Goal: Task Accomplishment & Management: Manage account settings

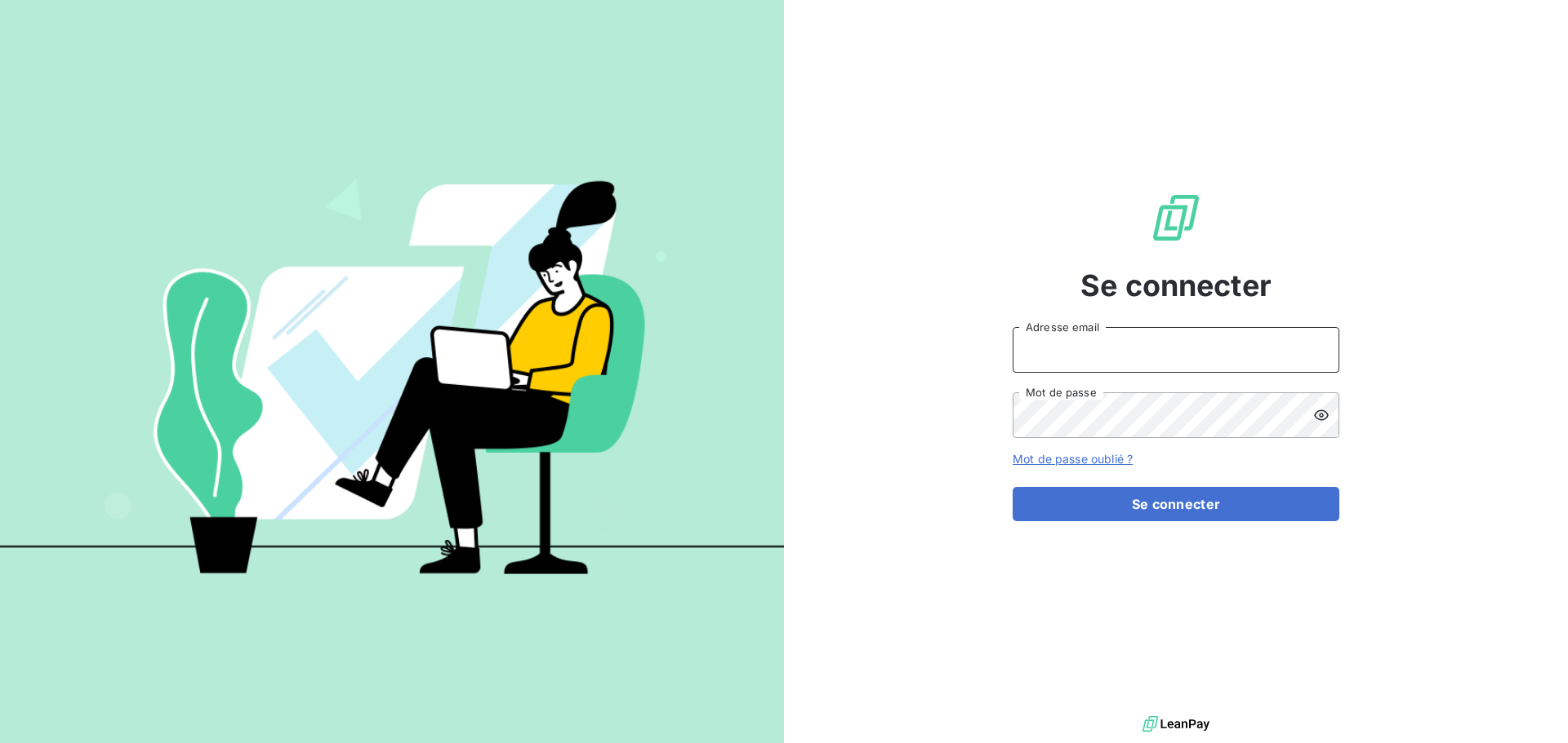
click at [1099, 356] on input "Adresse email" at bounding box center [1176, 349] width 327 height 46
type input "[EMAIL_ADDRESS][DOMAIN_NAME]"
click at [1013, 487] on button "Se connecter" at bounding box center [1176, 504] width 327 height 34
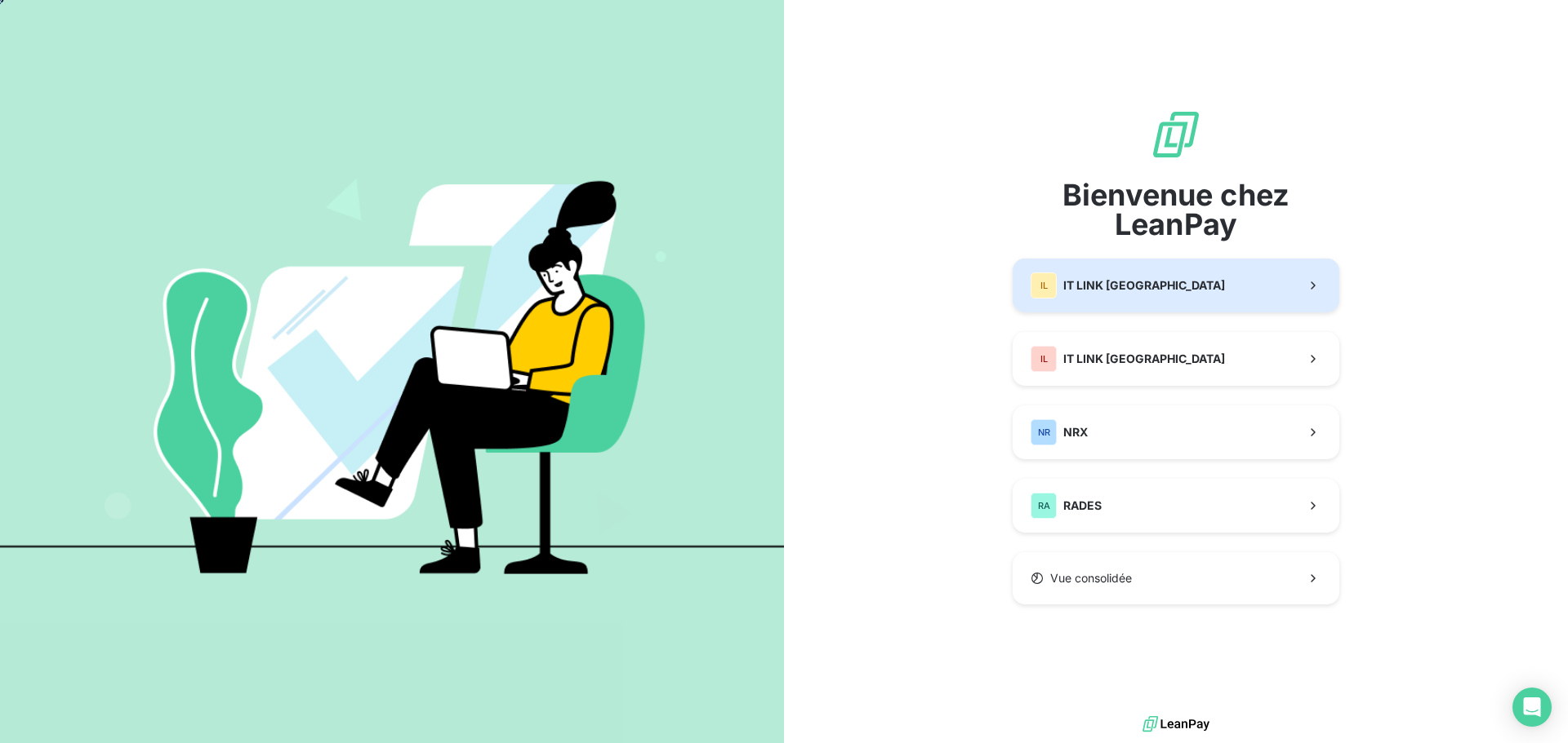
click at [1106, 267] on button "IL IT LINK BENELUX" at bounding box center [1176, 286] width 327 height 54
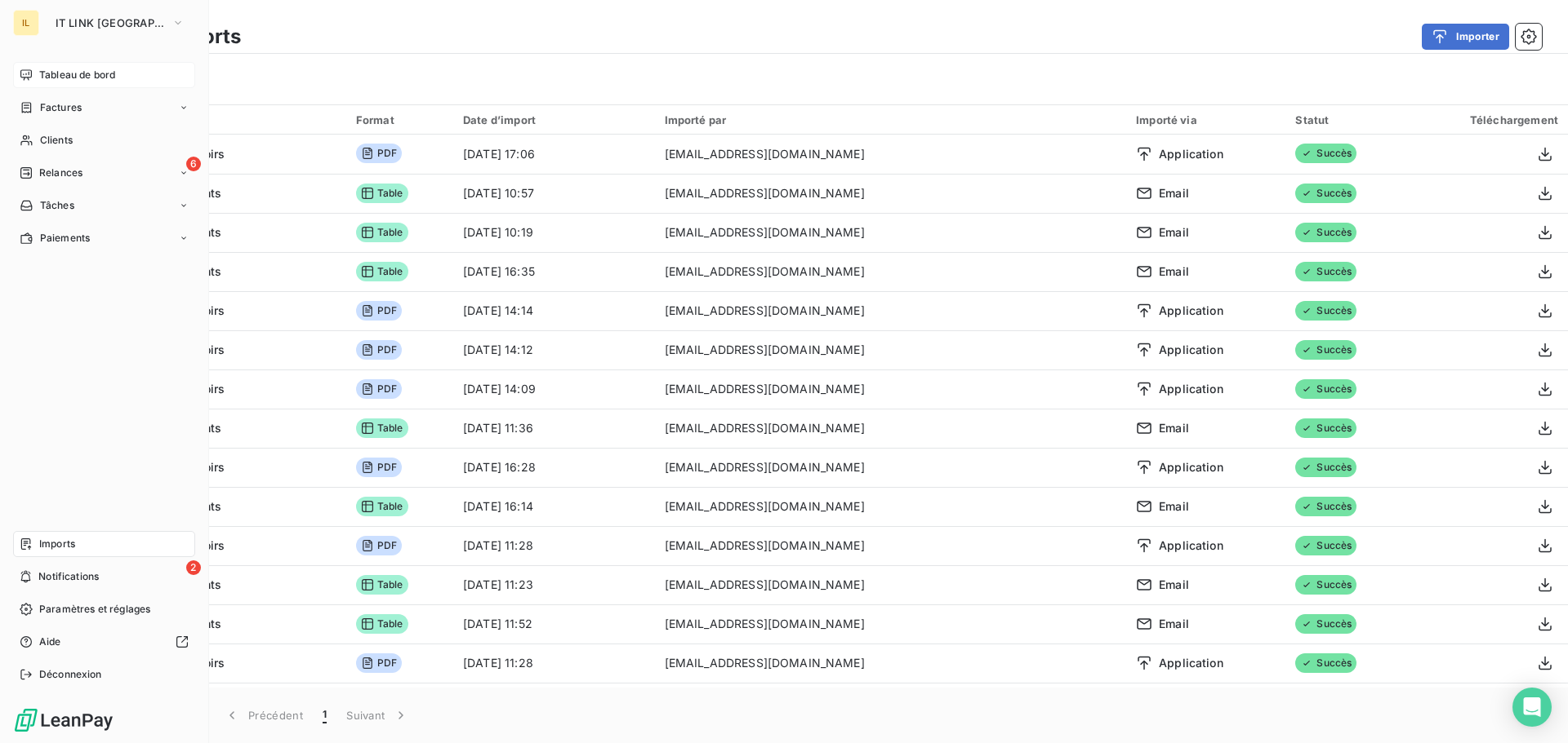
click at [38, 75] on div "Tableau de bord" at bounding box center [103, 75] width 182 height 26
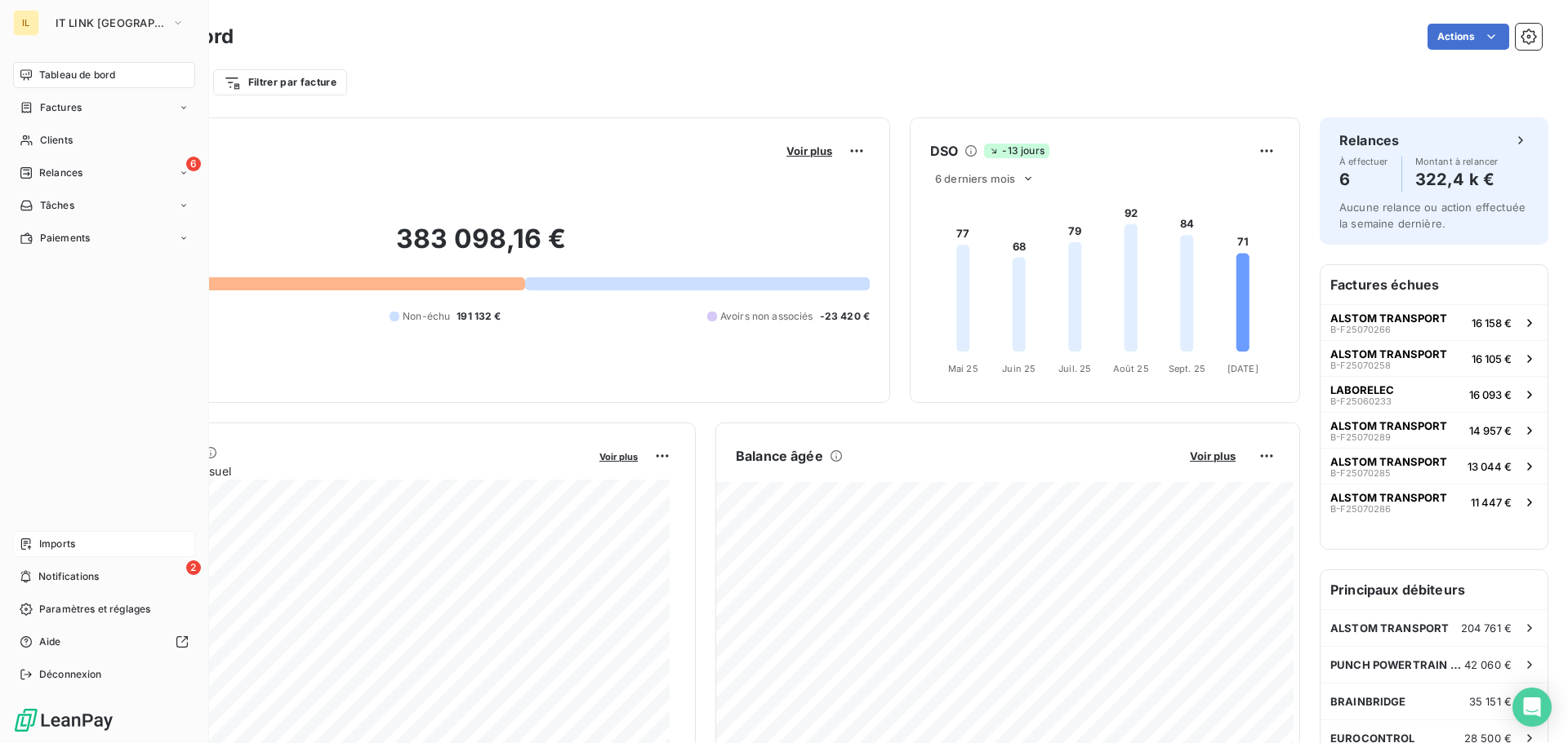
click at [72, 547] on span "Imports" at bounding box center [57, 545] width 36 height 15
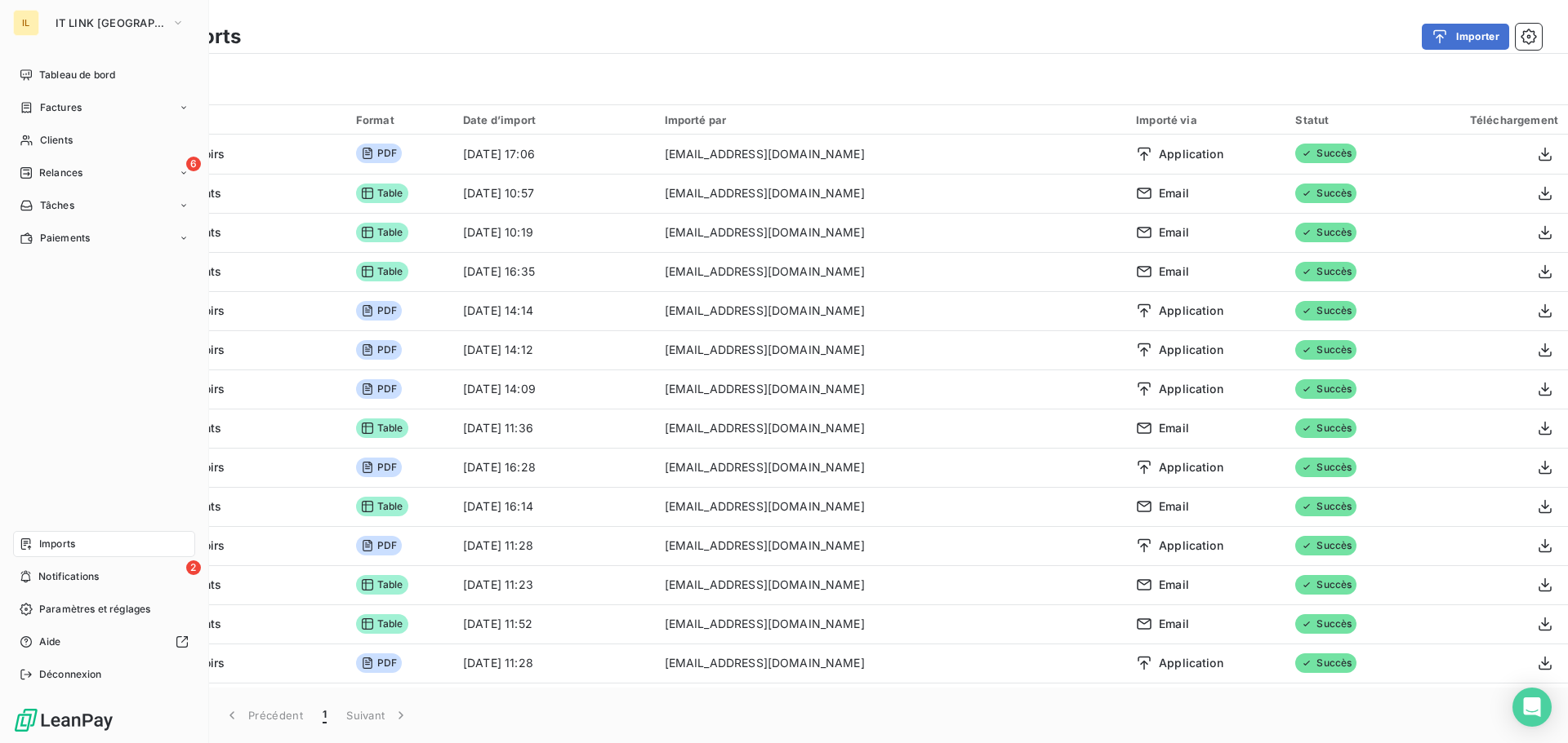
click at [92, 546] on div "Imports" at bounding box center [103, 544] width 182 height 26
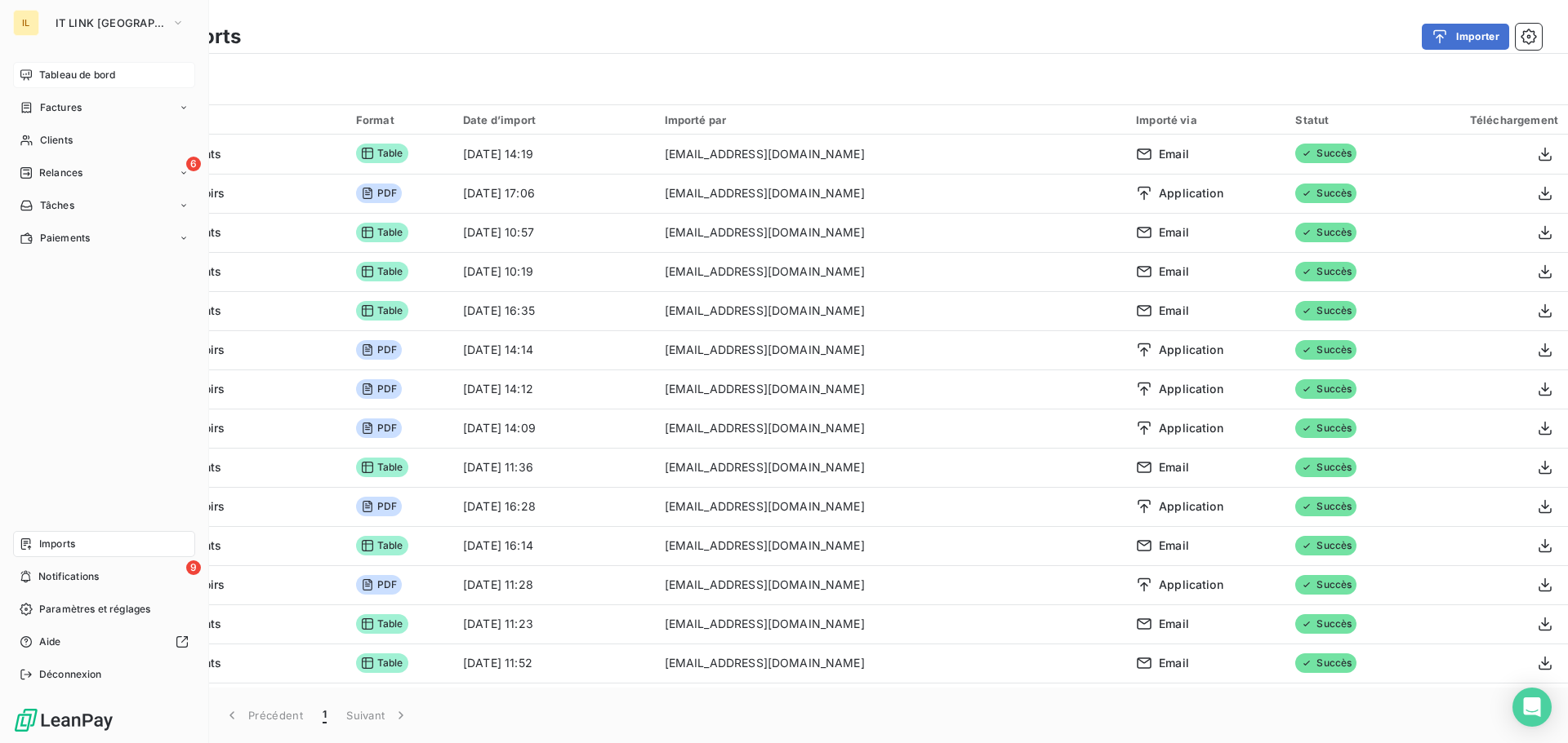
click at [44, 74] on span "Tableau de bord" at bounding box center [76, 75] width 75 height 15
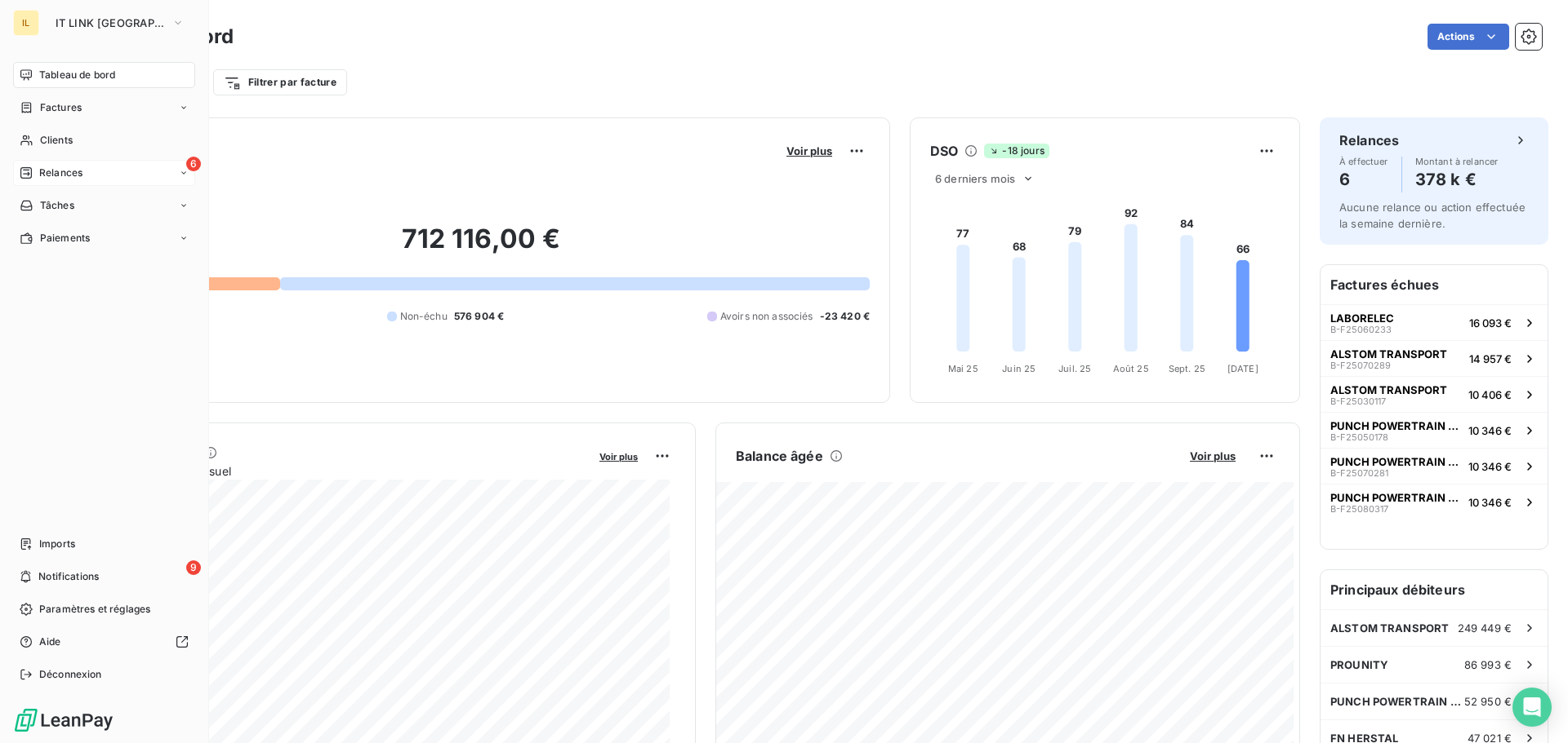
click at [69, 172] on span "Relances" at bounding box center [61, 173] width 43 height 15
click at [69, 203] on span "À effectuer" at bounding box center [65, 206] width 53 height 15
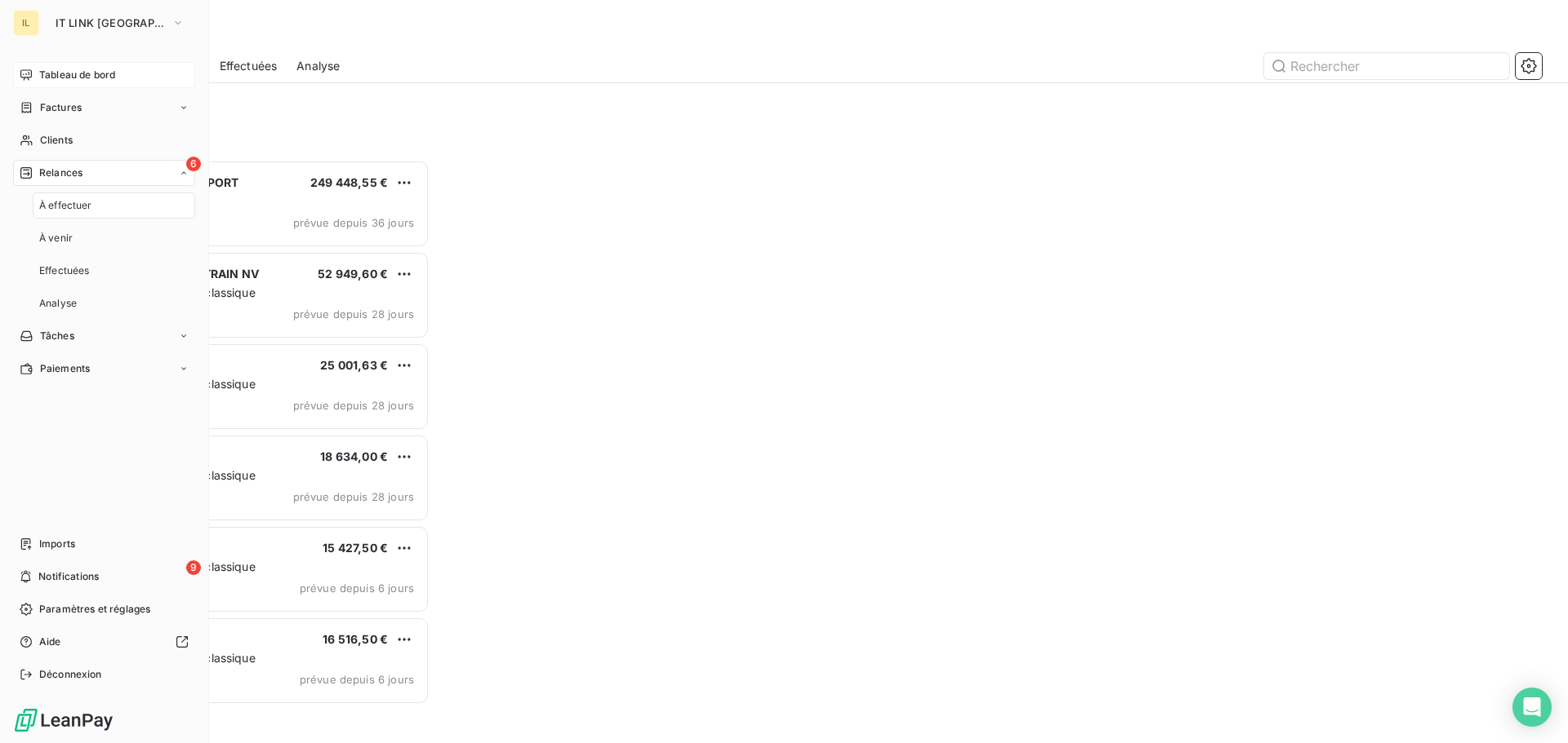
scroll to position [571, 339]
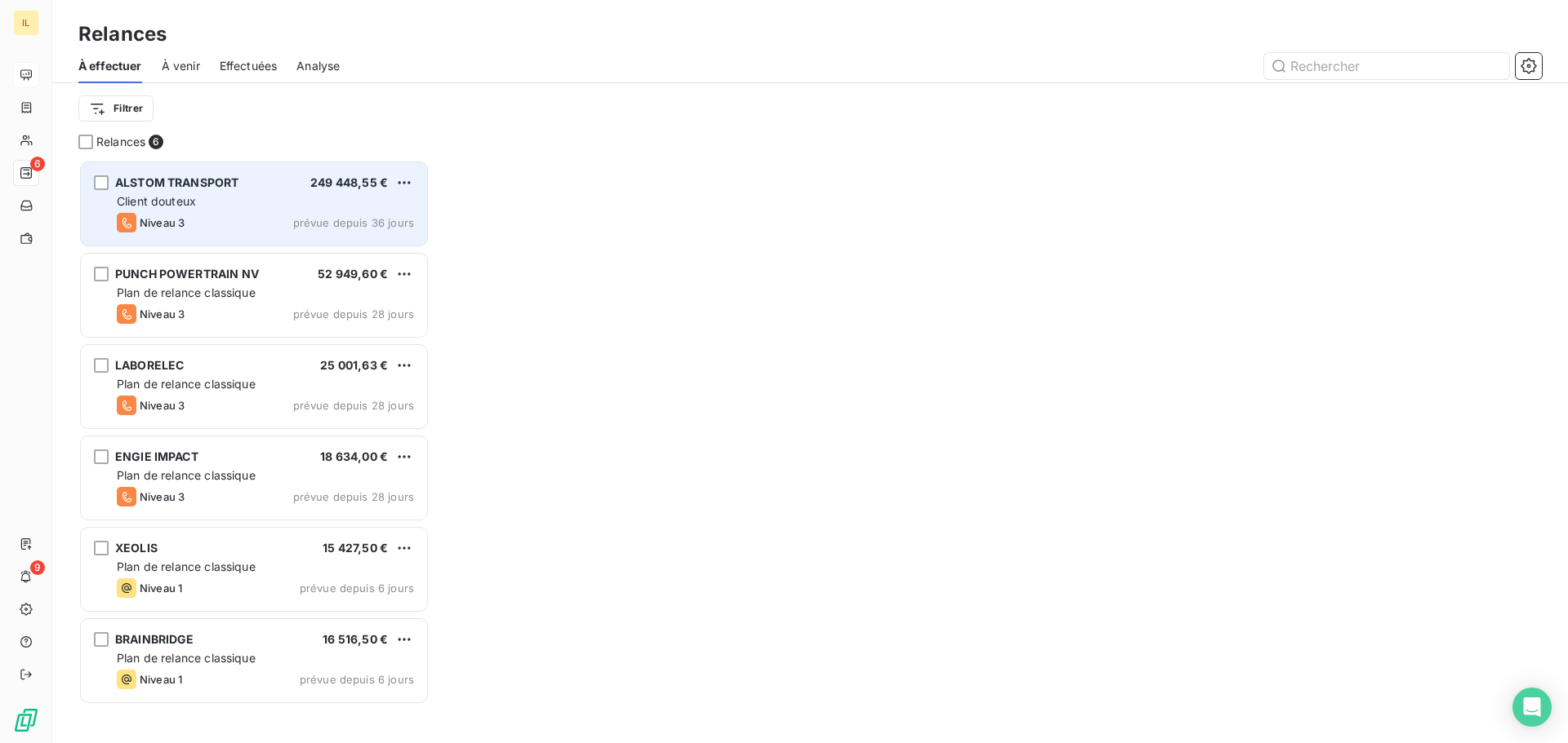
click at [221, 197] on div "Client douteux" at bounding box center [265, 202] width 297 height 17
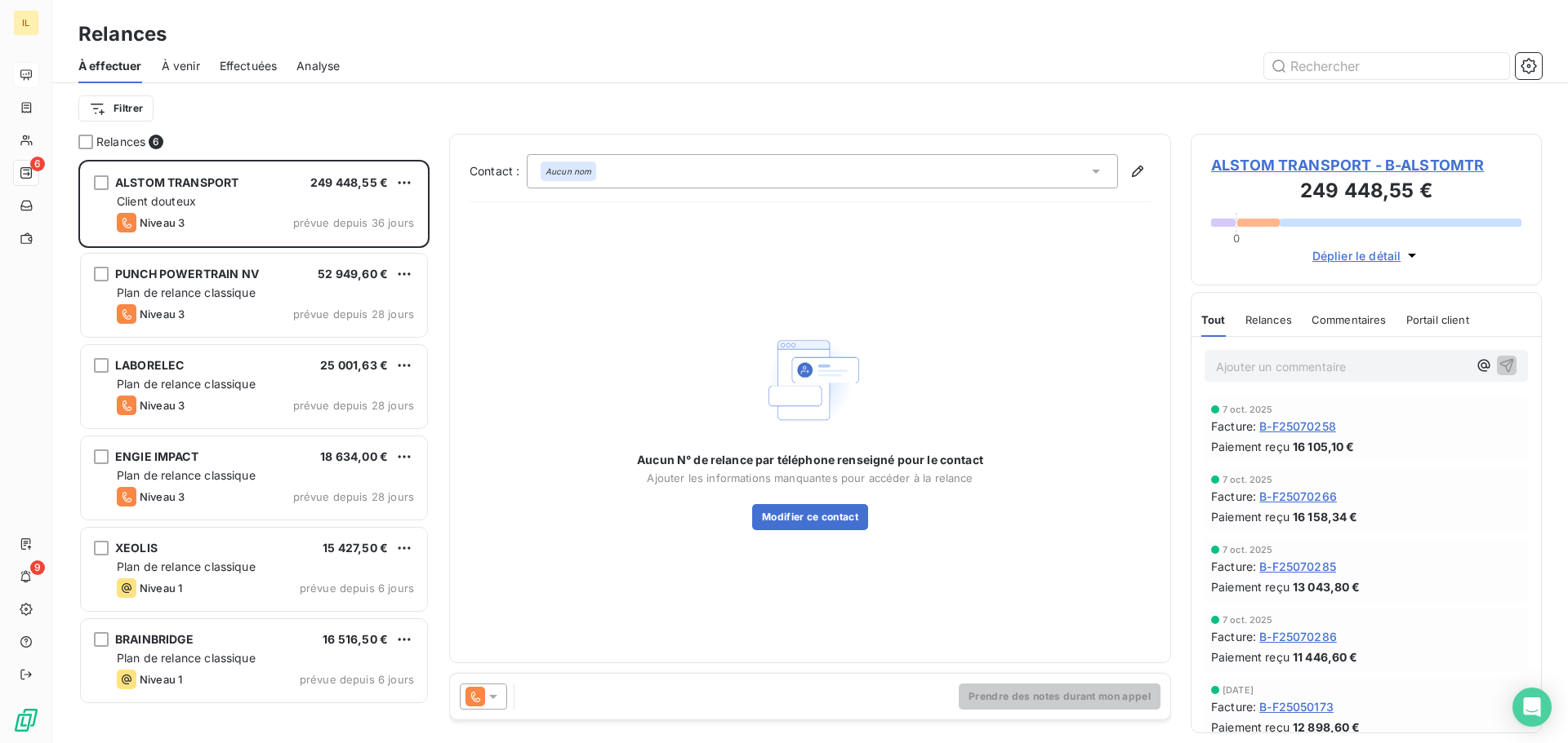
click at [486, 700] on icon at bounding box center [494, 697] width 17 height 17
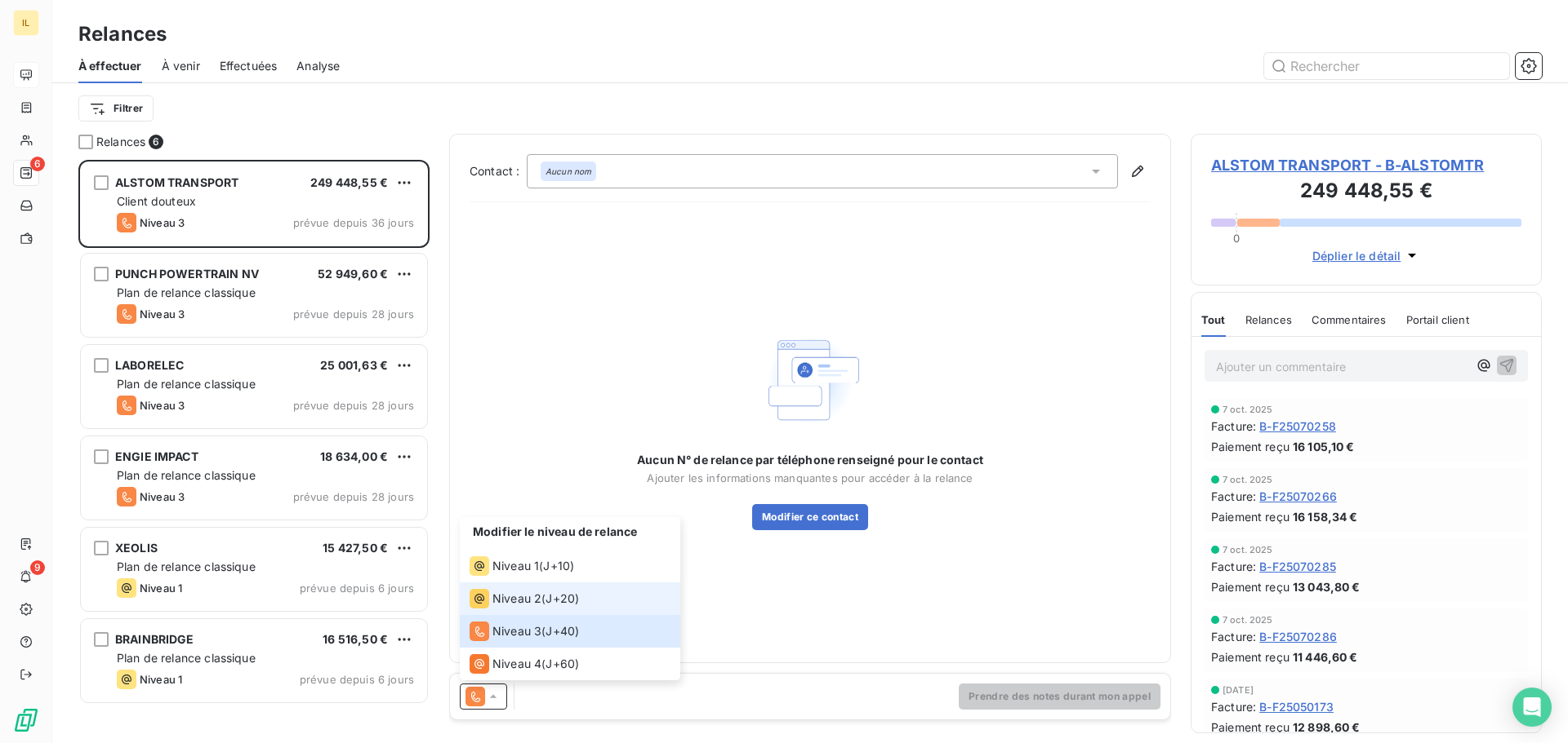
click at [548, 601] on span "J+20 )" at bounding box center [562, 599] width 34 height 17
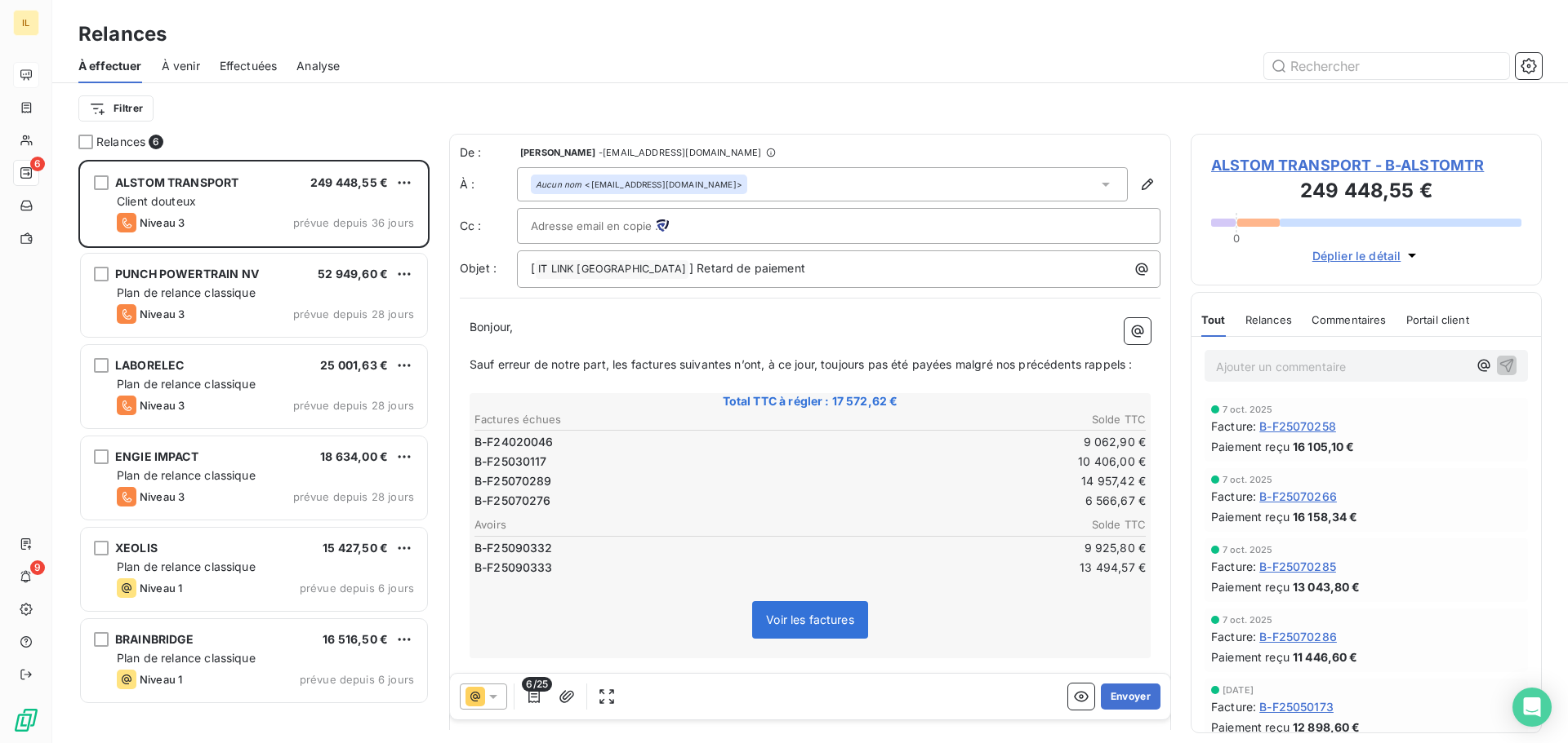
click at [1364, 256] on span "Déplier le détail" at bounding box center [1357, 256] width 89 height 17
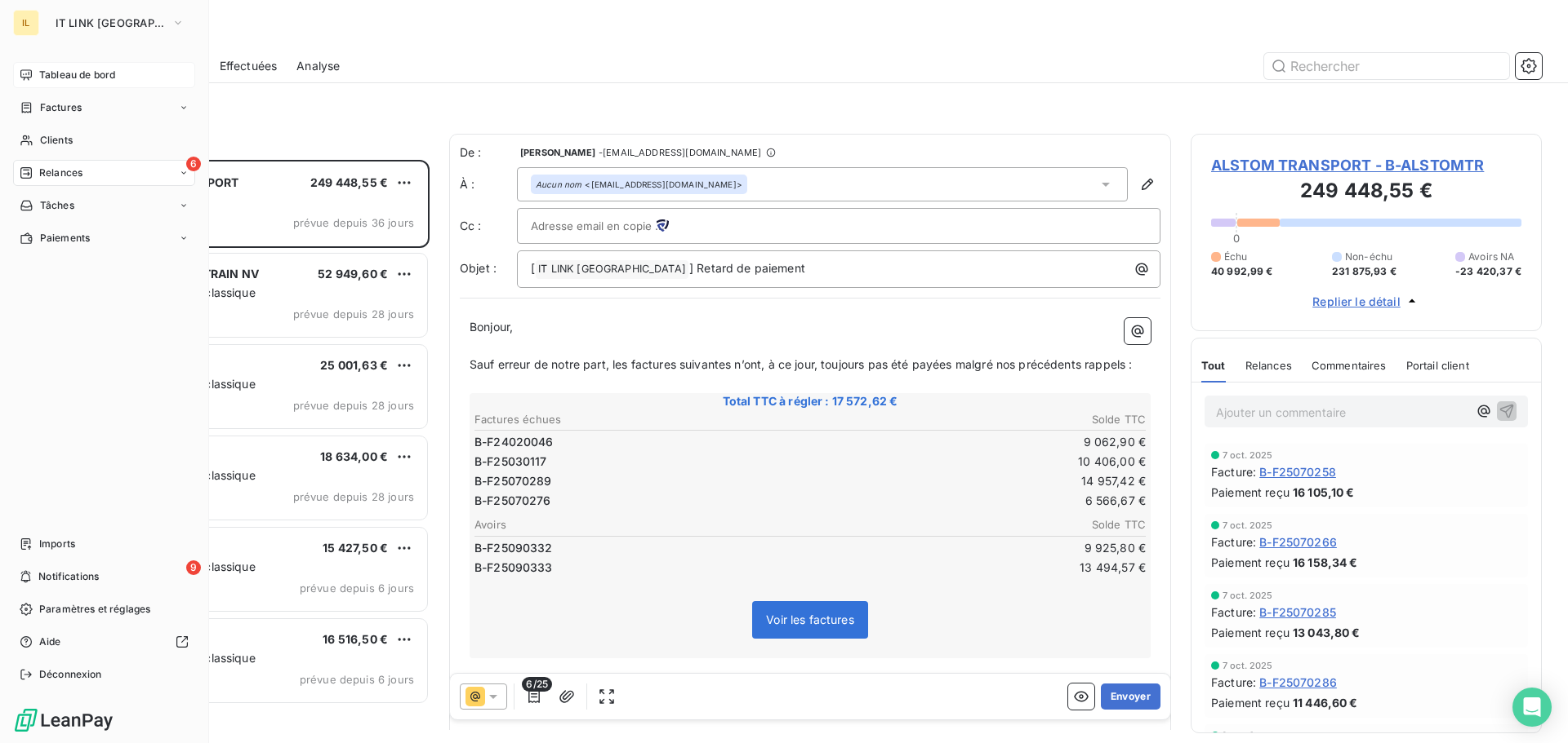
click at [46, 72] on span "Tableau de bord" at bounding box center [76, 75] width 75 height 15
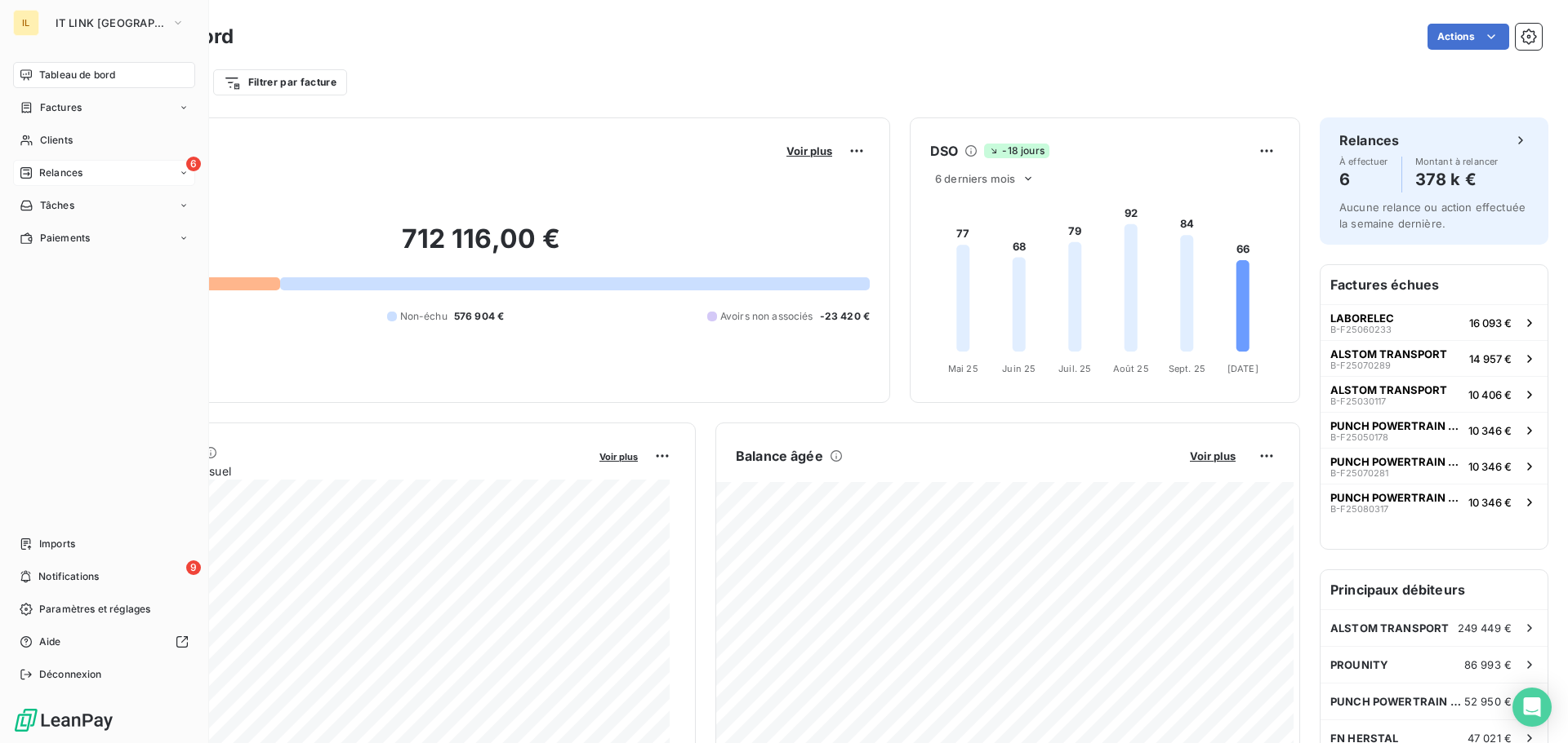
click at [115, 168] on div "6 Relances" at bounding box center [103, 173] width 182 height 26
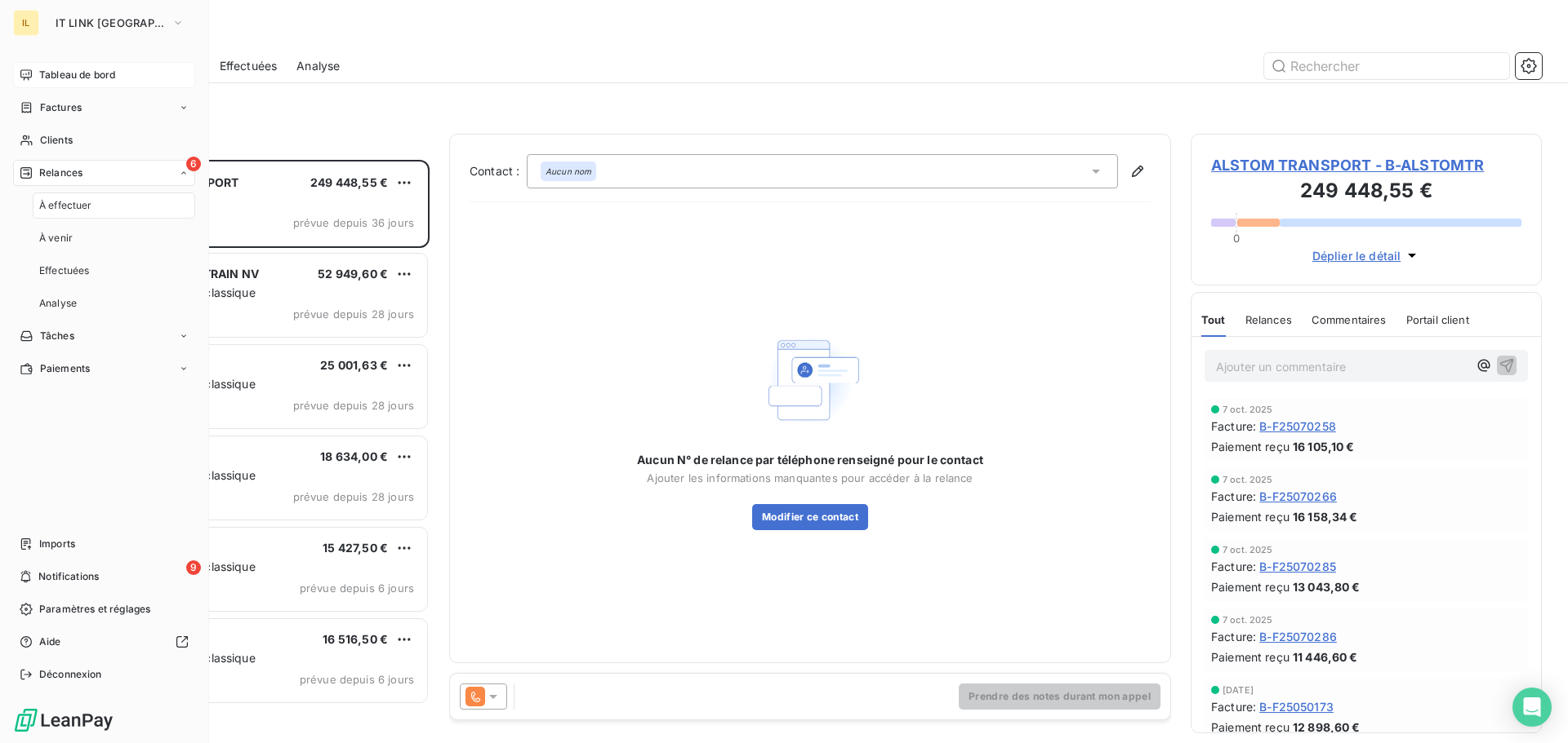
scroll to position [571, 339]
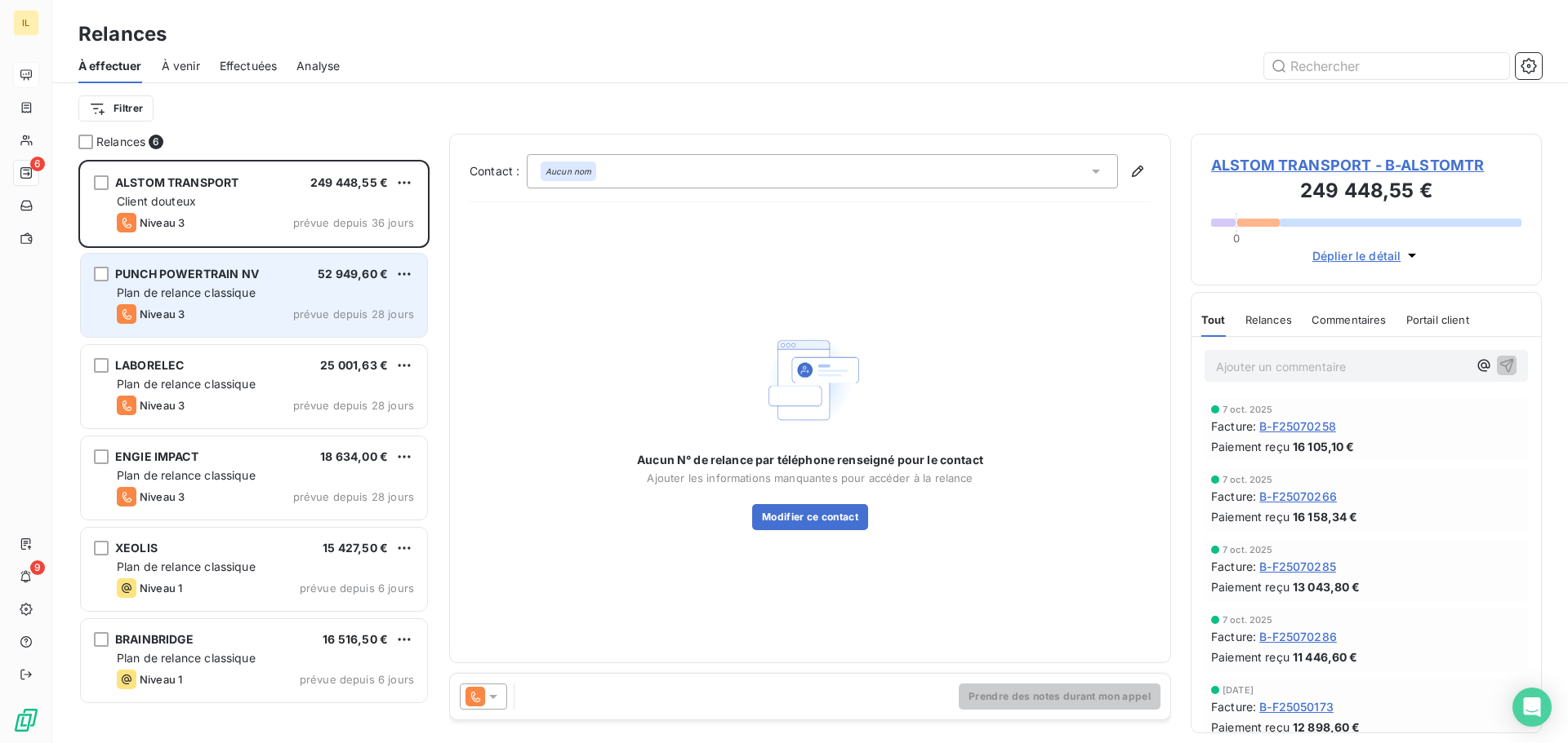
click at [206, 286] on span "Plan de relance classique" at bounding box center [185, 292] width 139 height 14
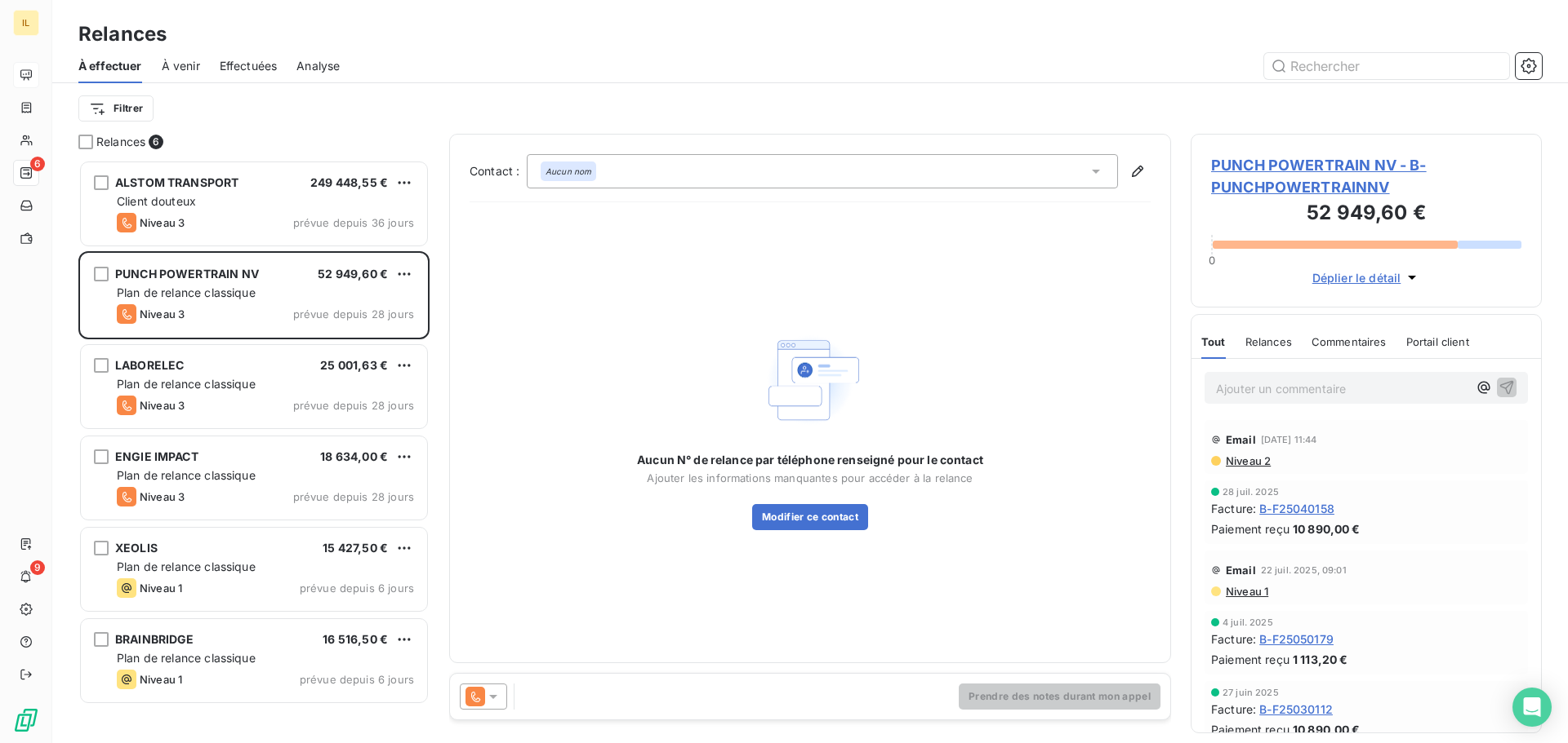
click at [492, 696] on icon at bounding box center [493, 697] width 8 height 4
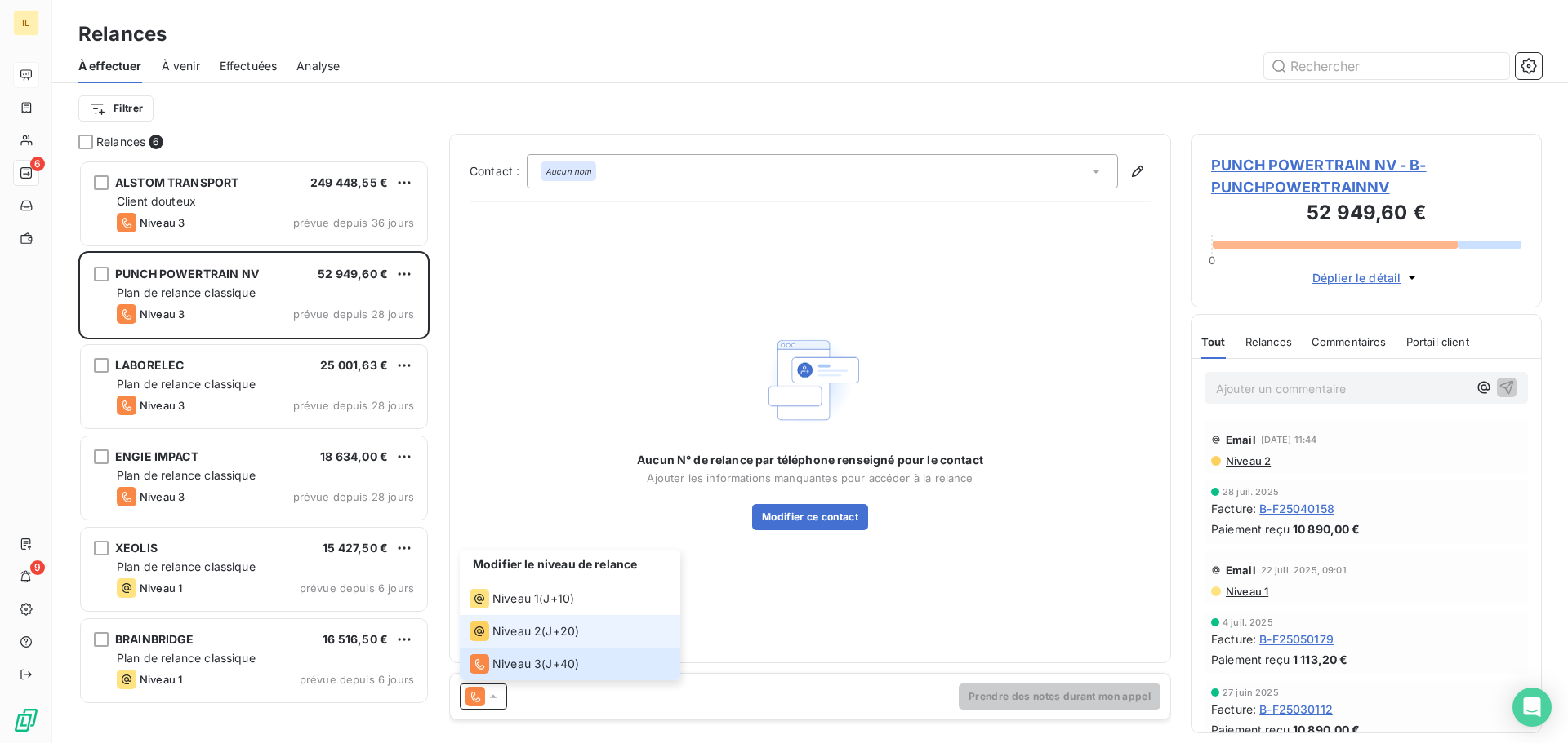
click at [508, 629] on span "Niveau 2" at bounding box center [516, 632] width 49 height 17
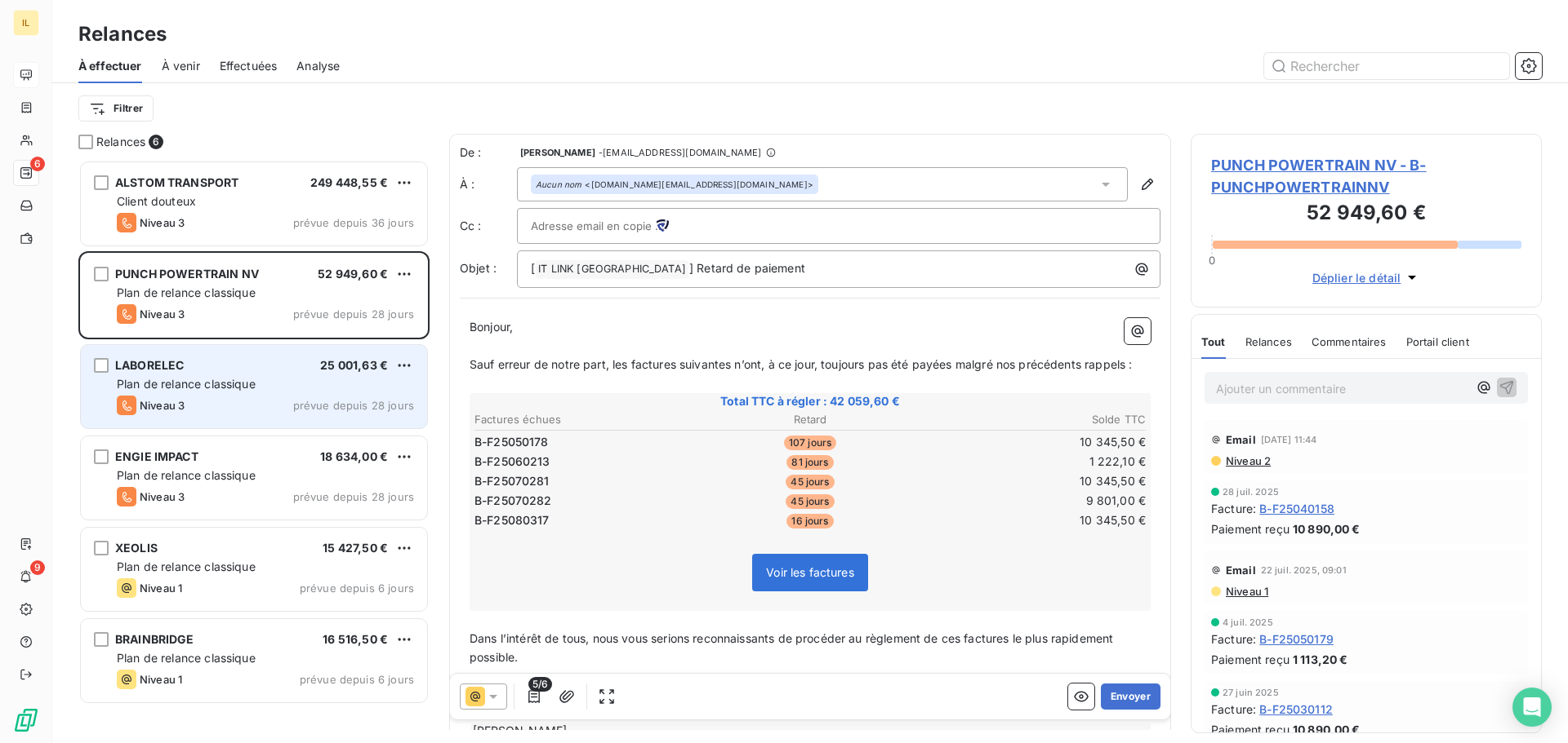
click at [214, 379] on span "Plan de relance classique" at bounding box center [185, 384] width 139 height 14
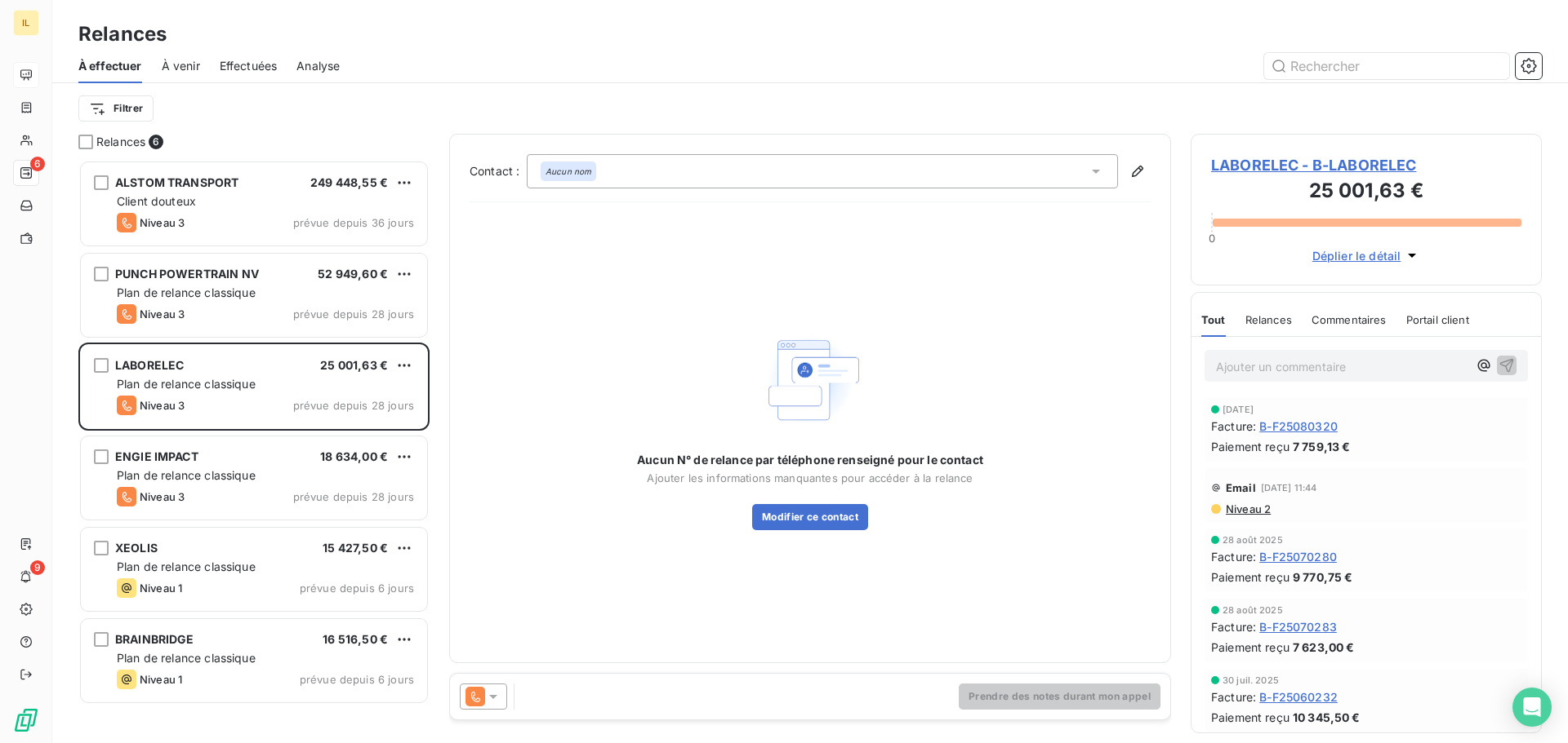
click at [495, 700] on icon at bounding box center [494, 697] width 17 height 17
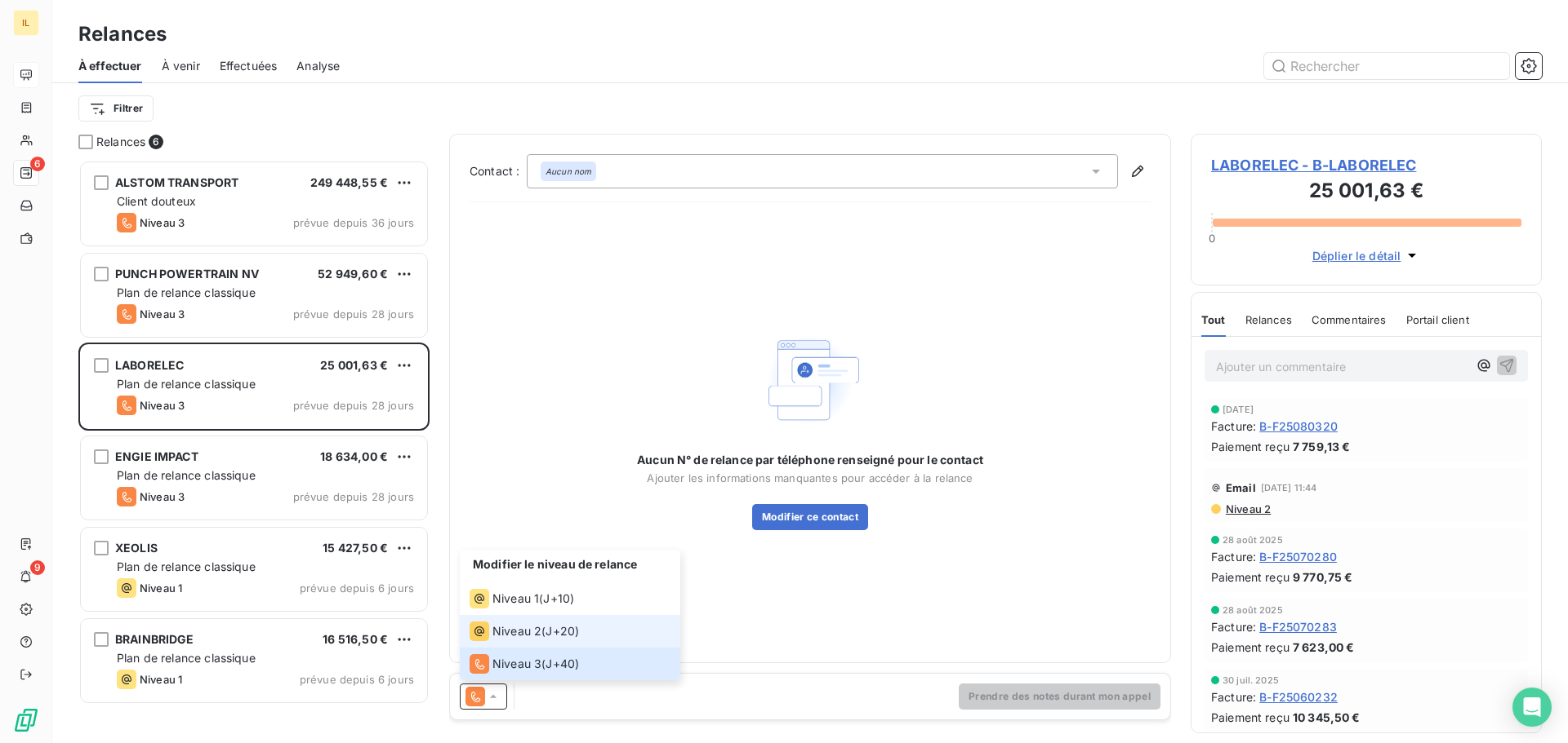
click at [519, 630] on span "Niveau 2" at bounding box center [516, 632] width 49 height 17
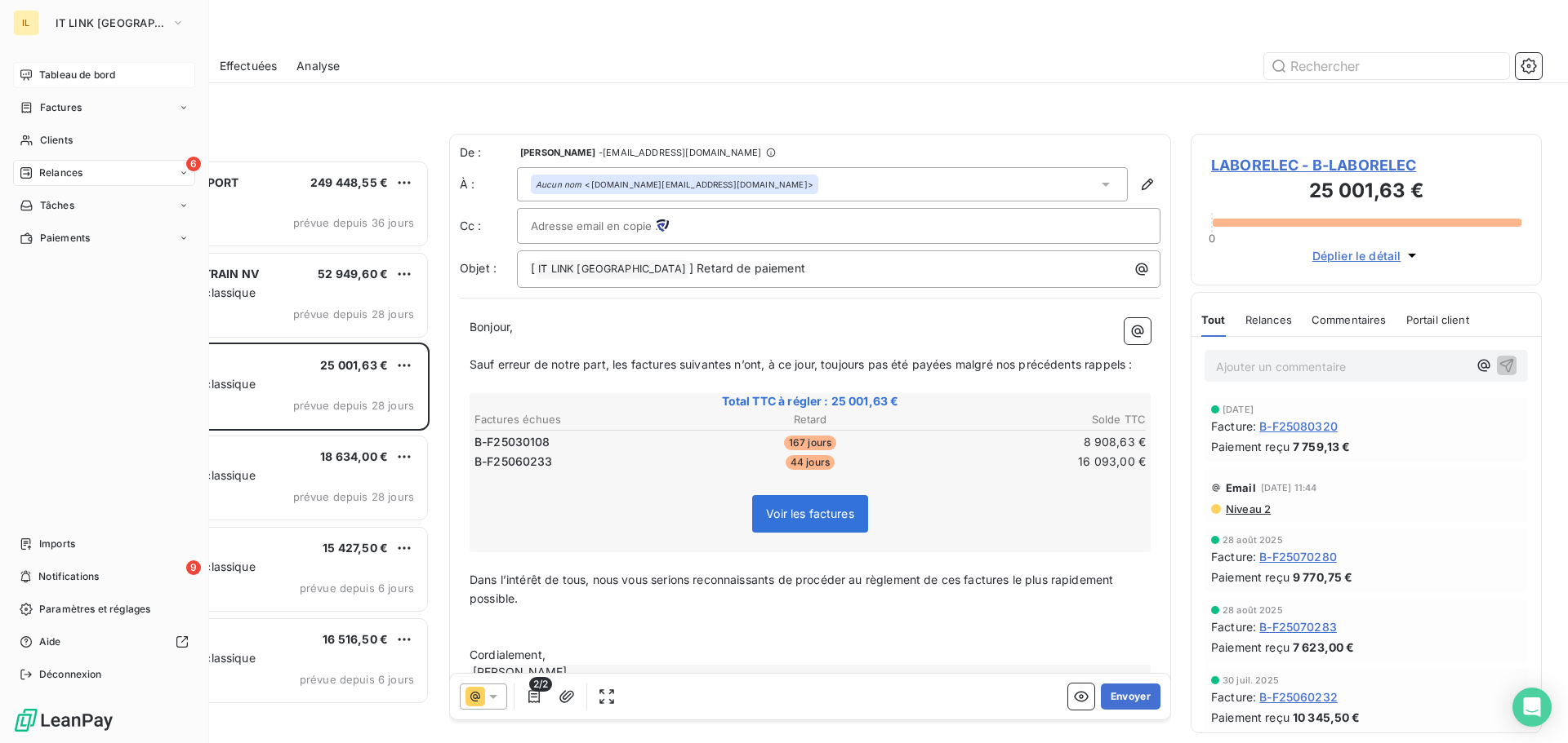
click at [24, 74] on icon at bounding box center [26, 75] width 13 height 13
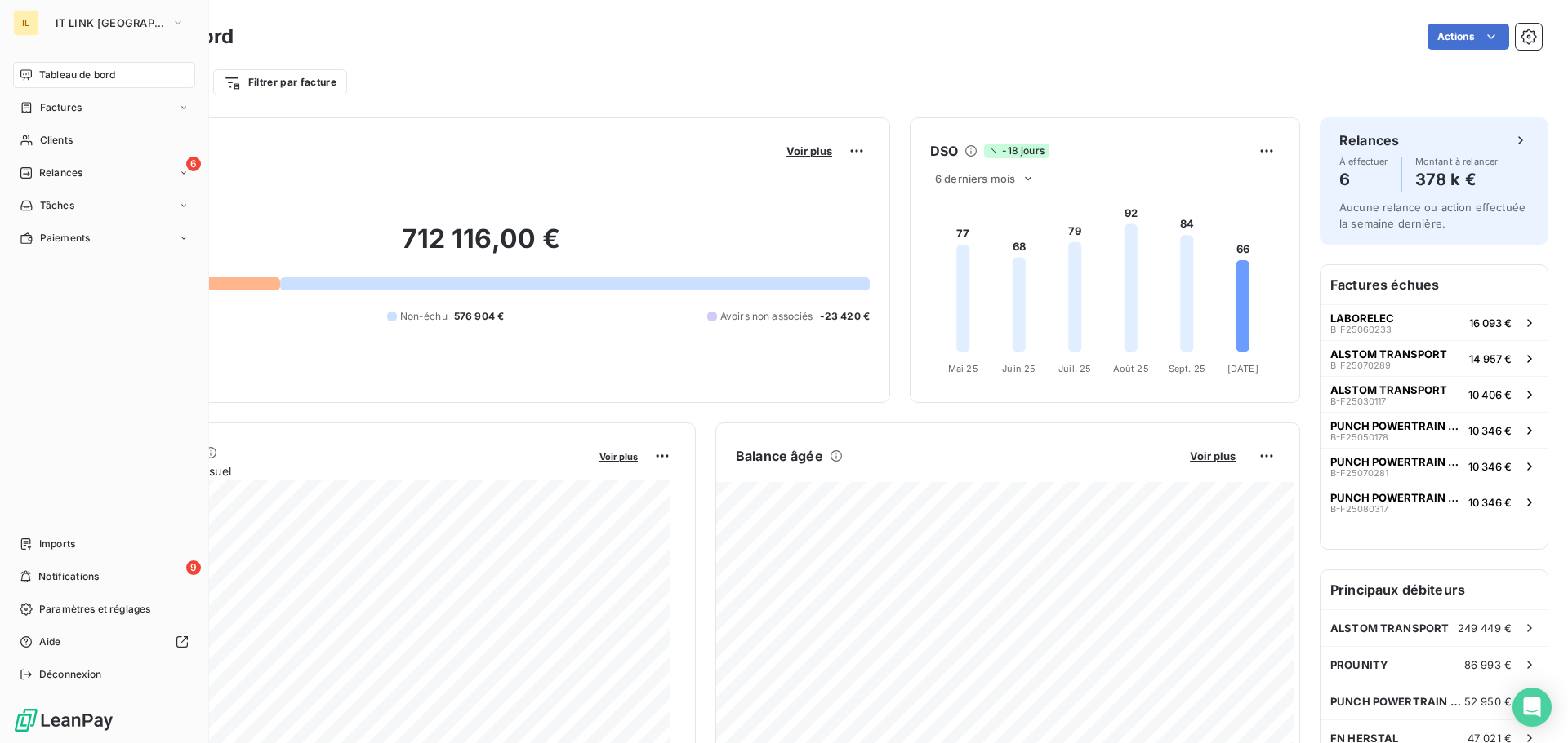
click at [34, 28] on div "IL" at bounding box center [26, 23] width 26 height 26
click at [111, 22] on span "IT LINK BENELUX" at bounding box center [110, 23] width 109 height 13
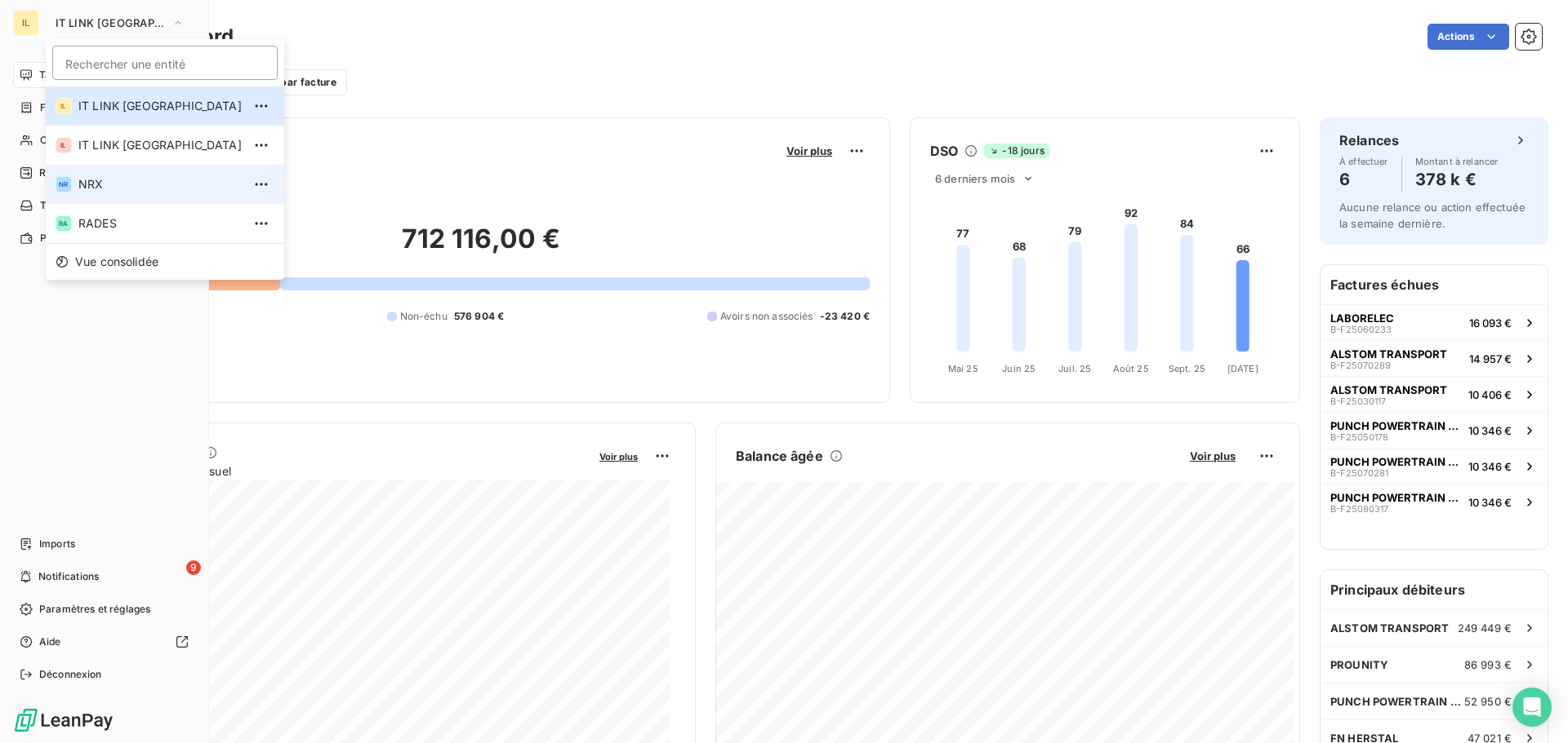
click at [147, 179] on span "NRX" at bounding box center [159, 184] width 163 height 17
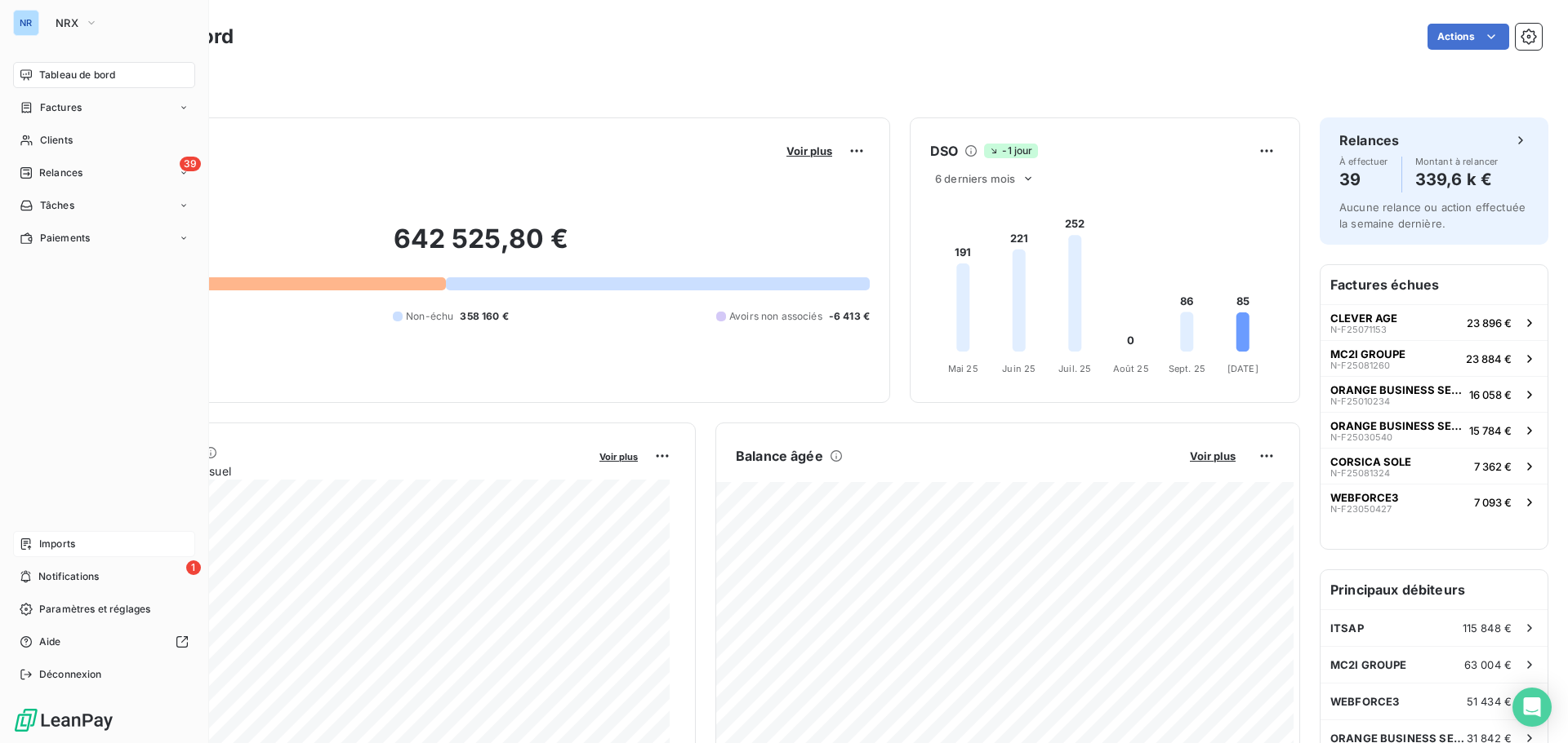
click at [52, 541] on span "Imports" at bounding box center [57, 545] width 36 height 15
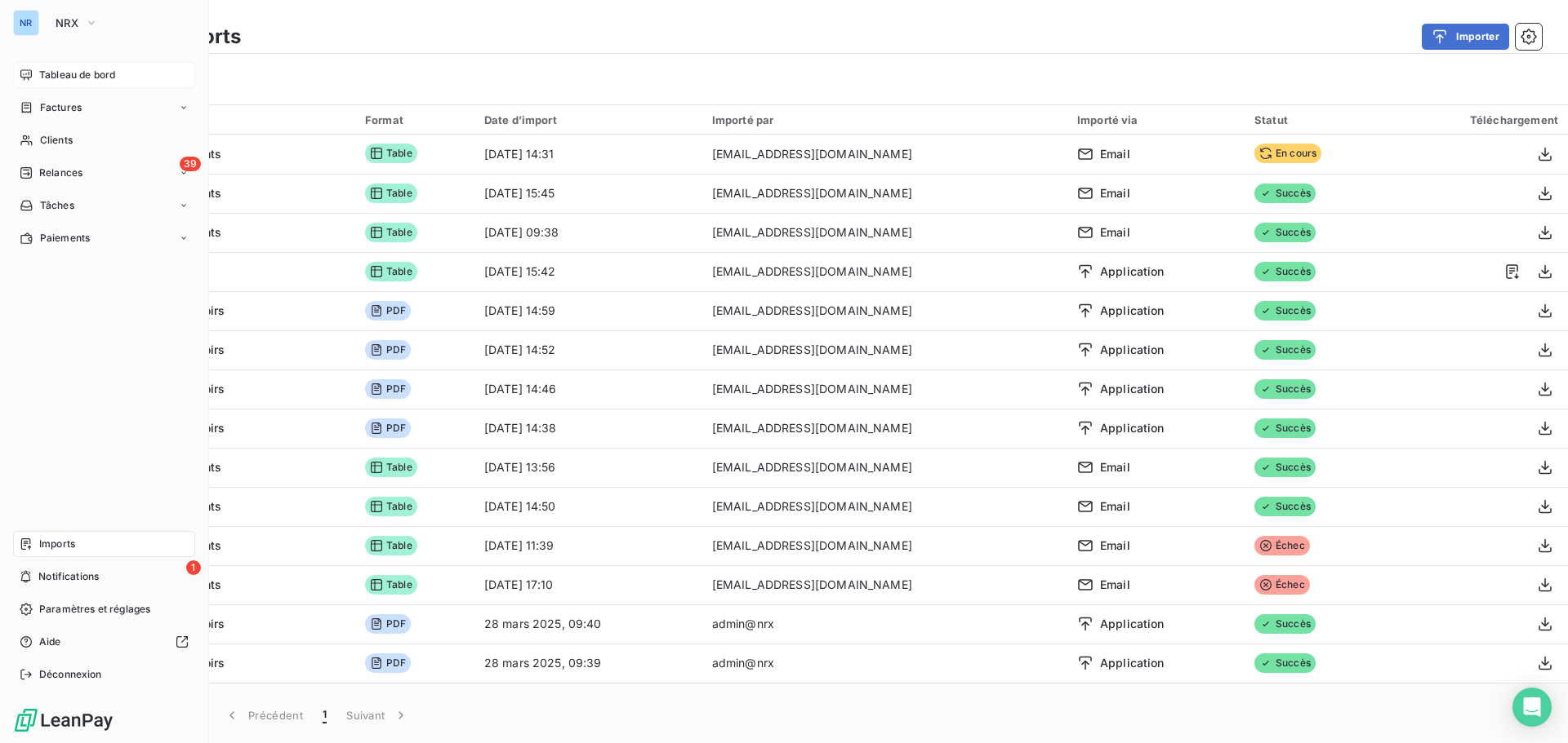
click at [59, 69] on span "Tableau de bord" at bounding box center [76, 75] width 75 height 15
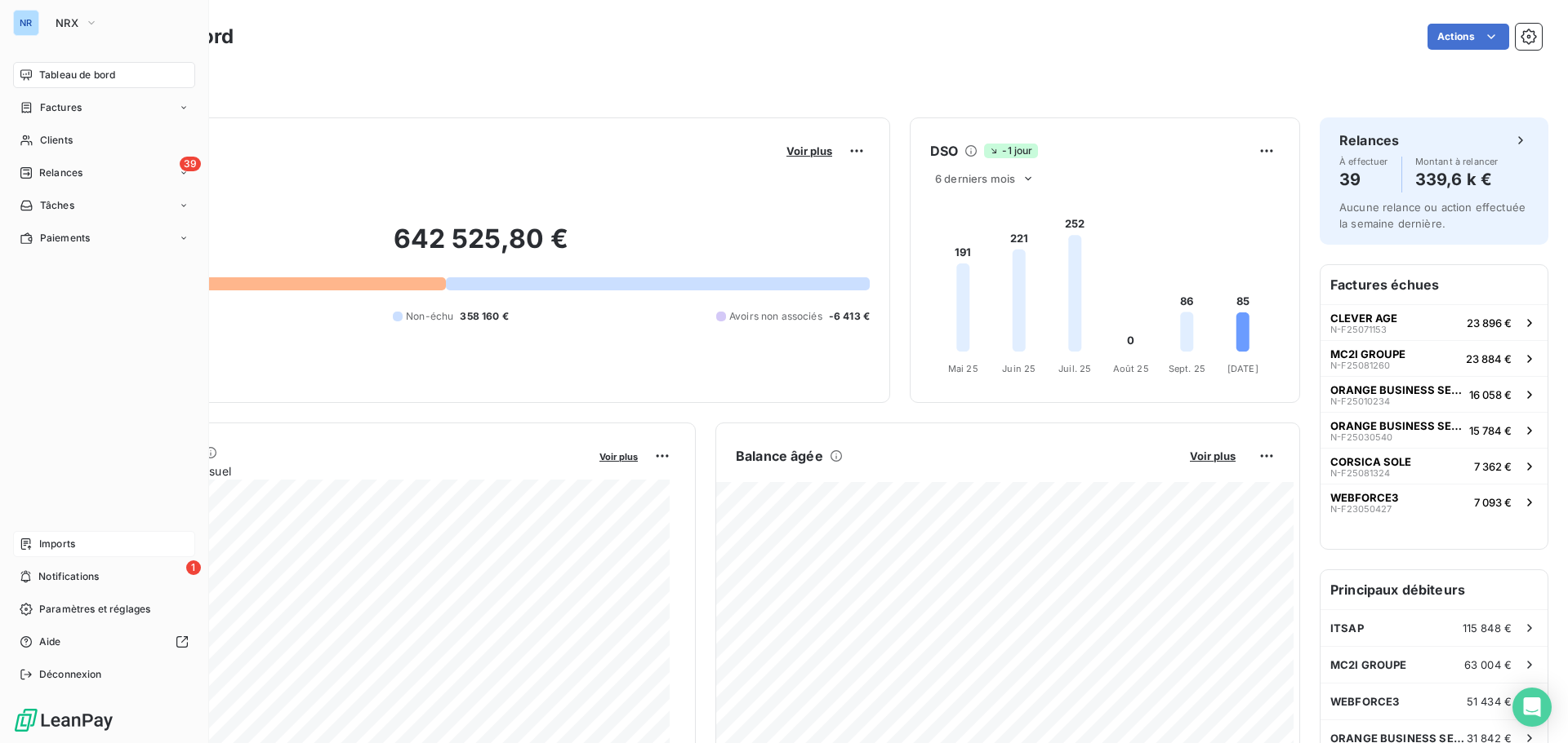
click at [45, 552] on div "Imports" at bounding box center [103, 544] width 182 height 26
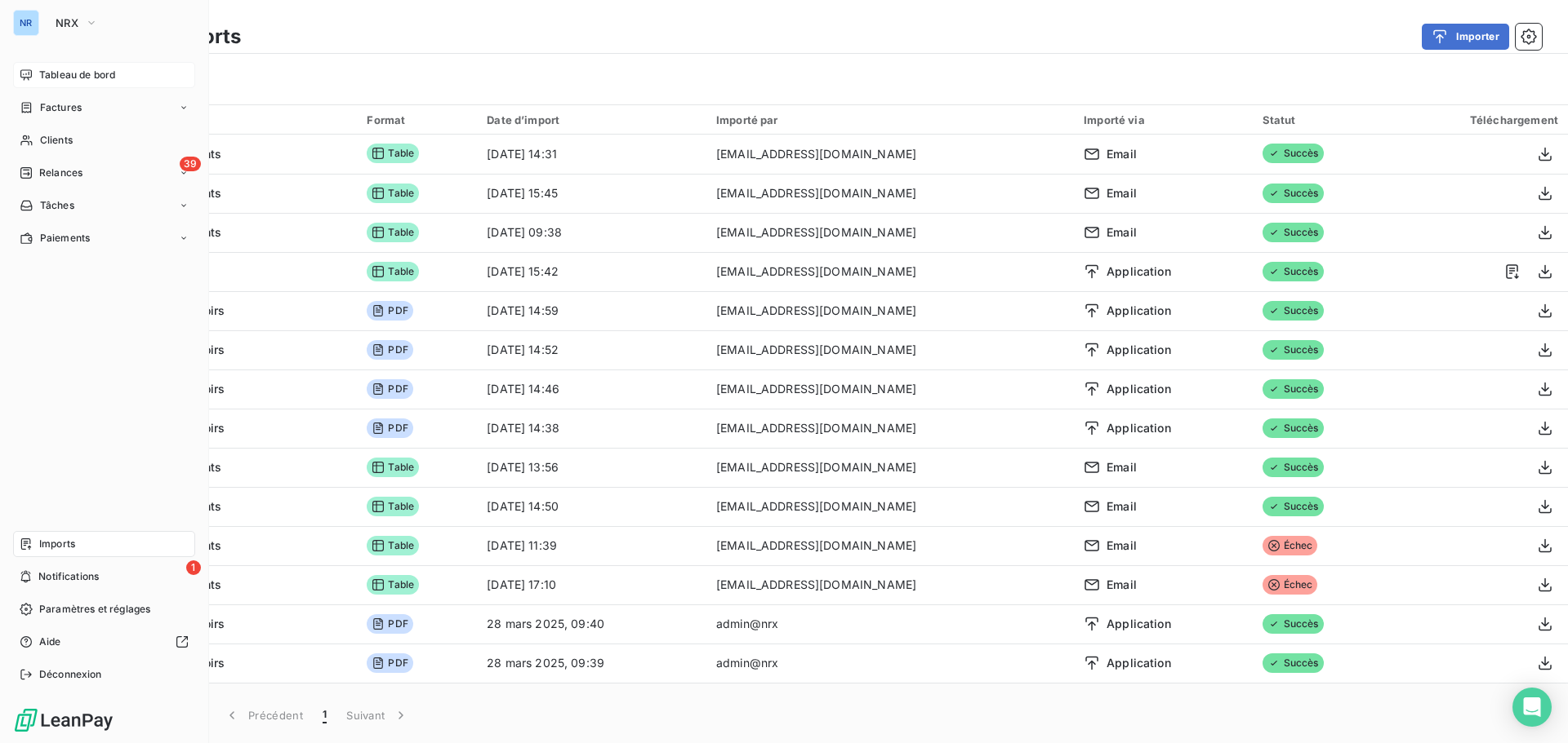
click at [76, 75] on span "Tableau de bord" at bounding box center [76, 75] width 75 height 15
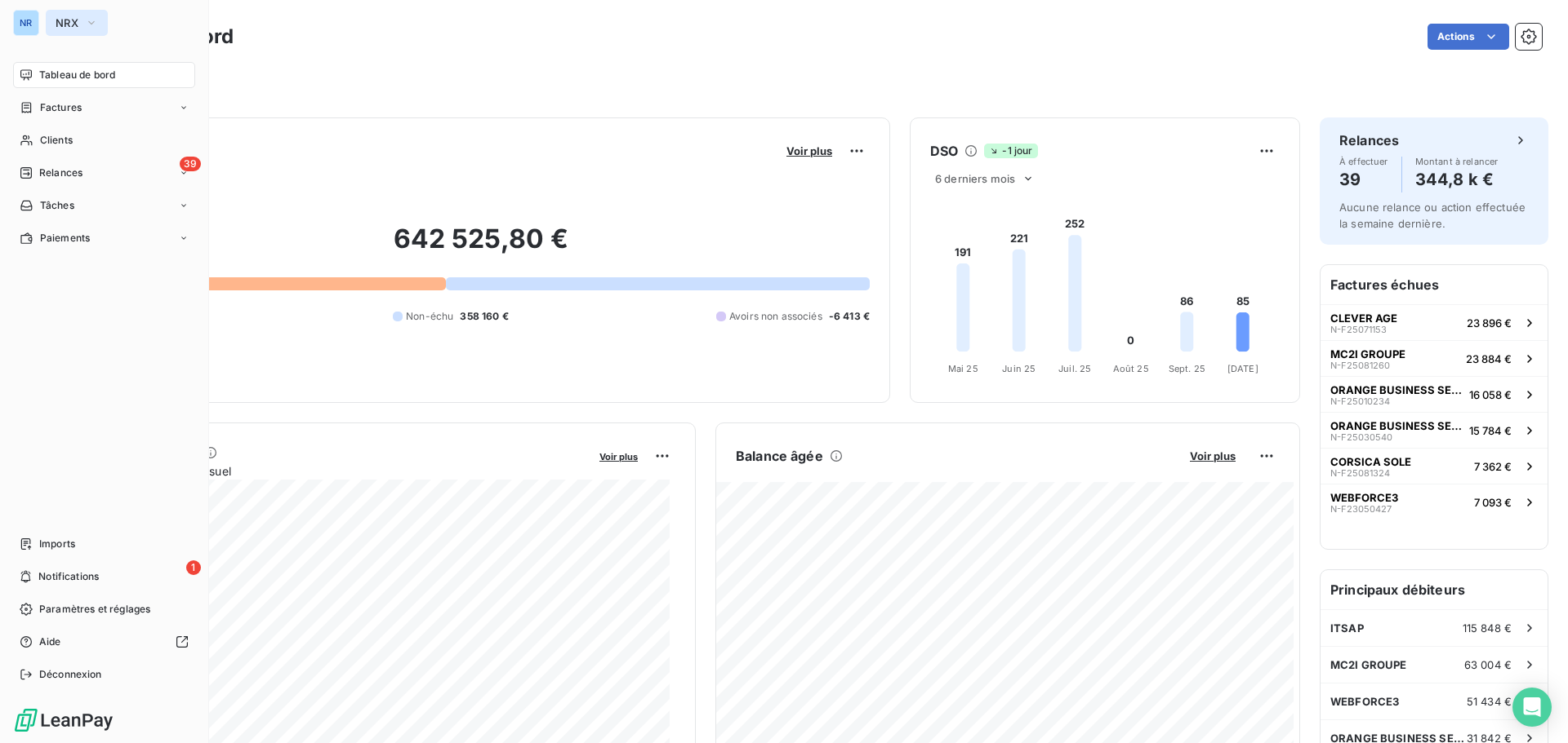
click at [83, 28] on button "NRX" at bounding box center [76, 23] width 62 height 26
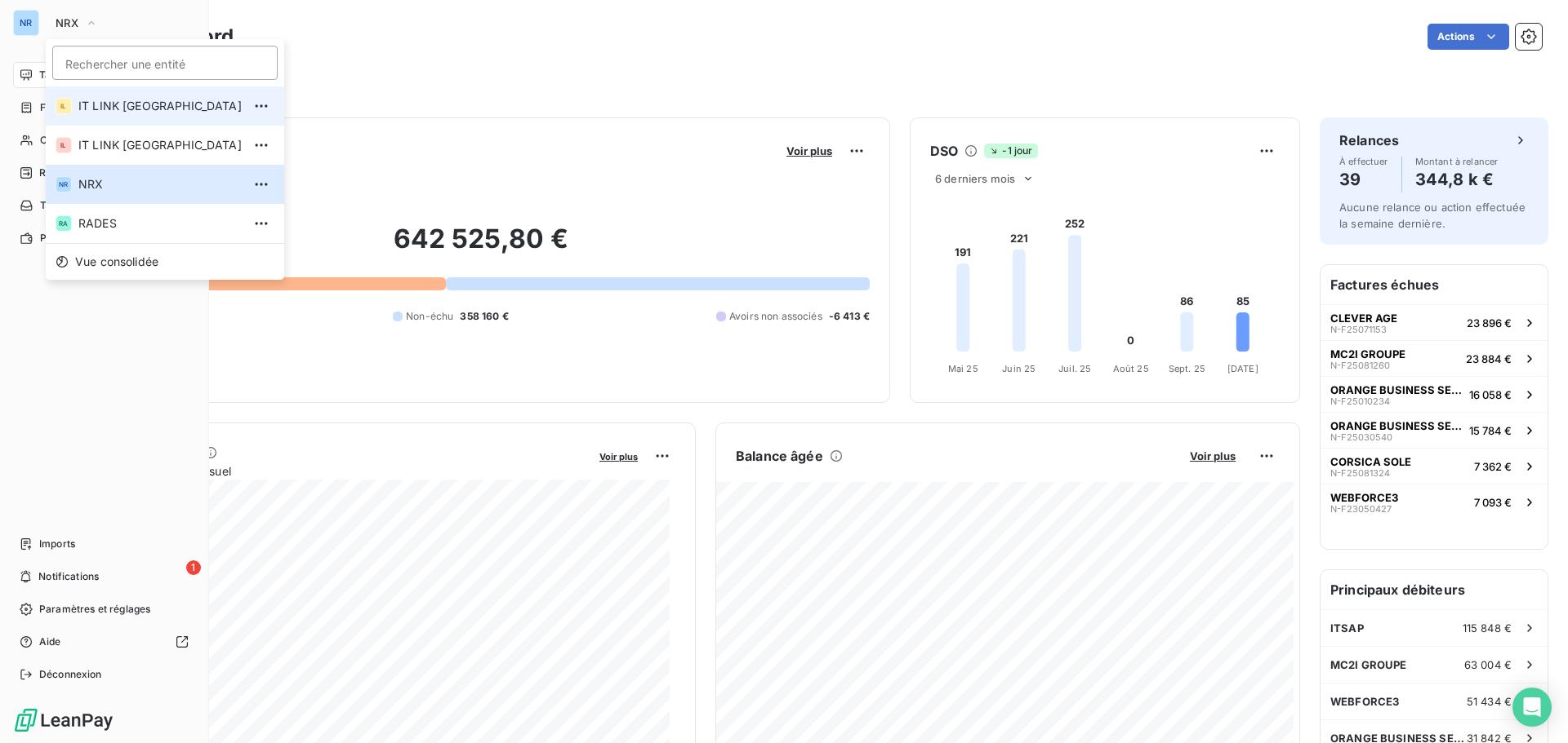
click at [135, 102] on span "IT LINK [GEOGRAPHIC_DATA]" at bounding box center [159, 106] width 163 height 17
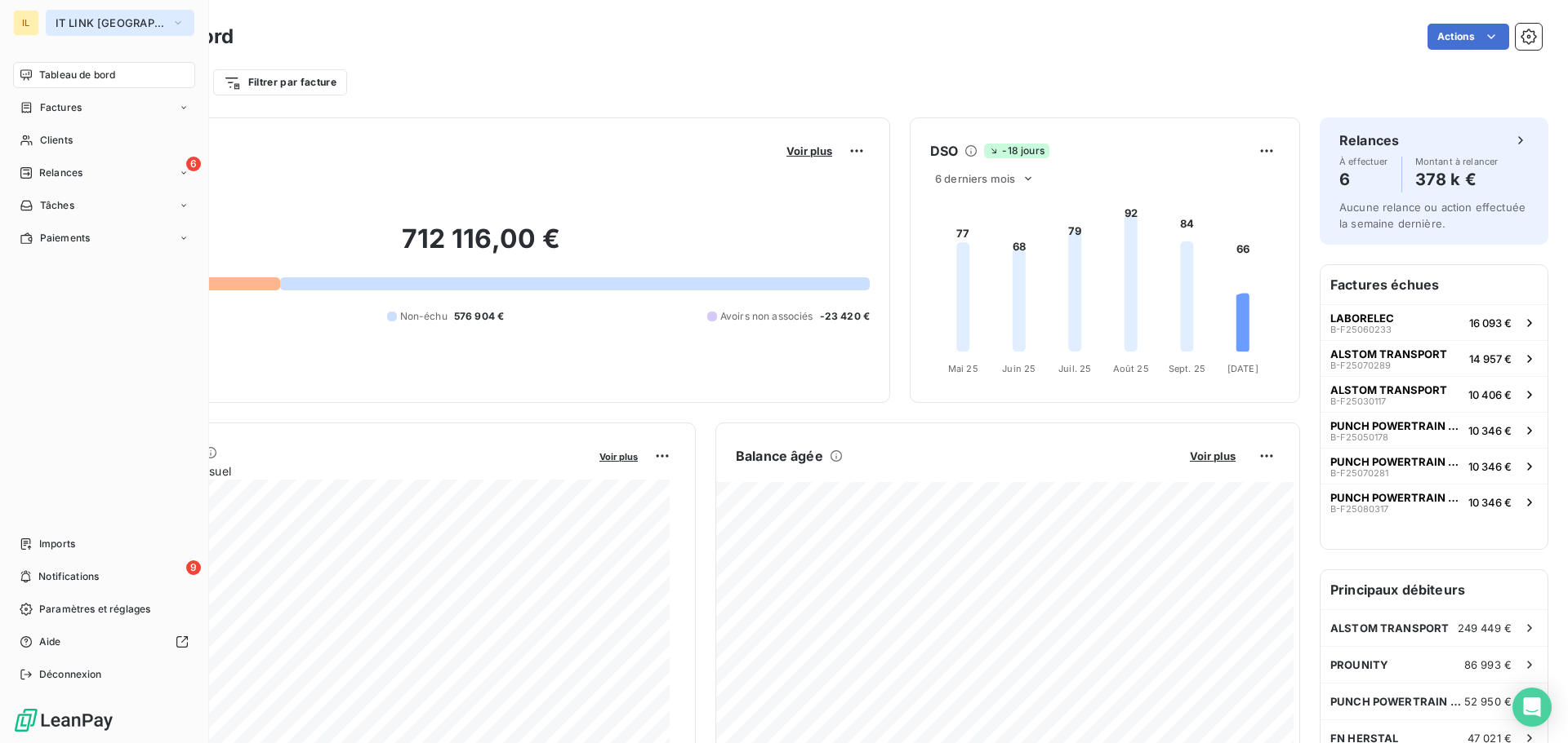
click at [56, 19] on span "IT LINK BENELUX" at bounding box center [110, 23] width 109 height 13
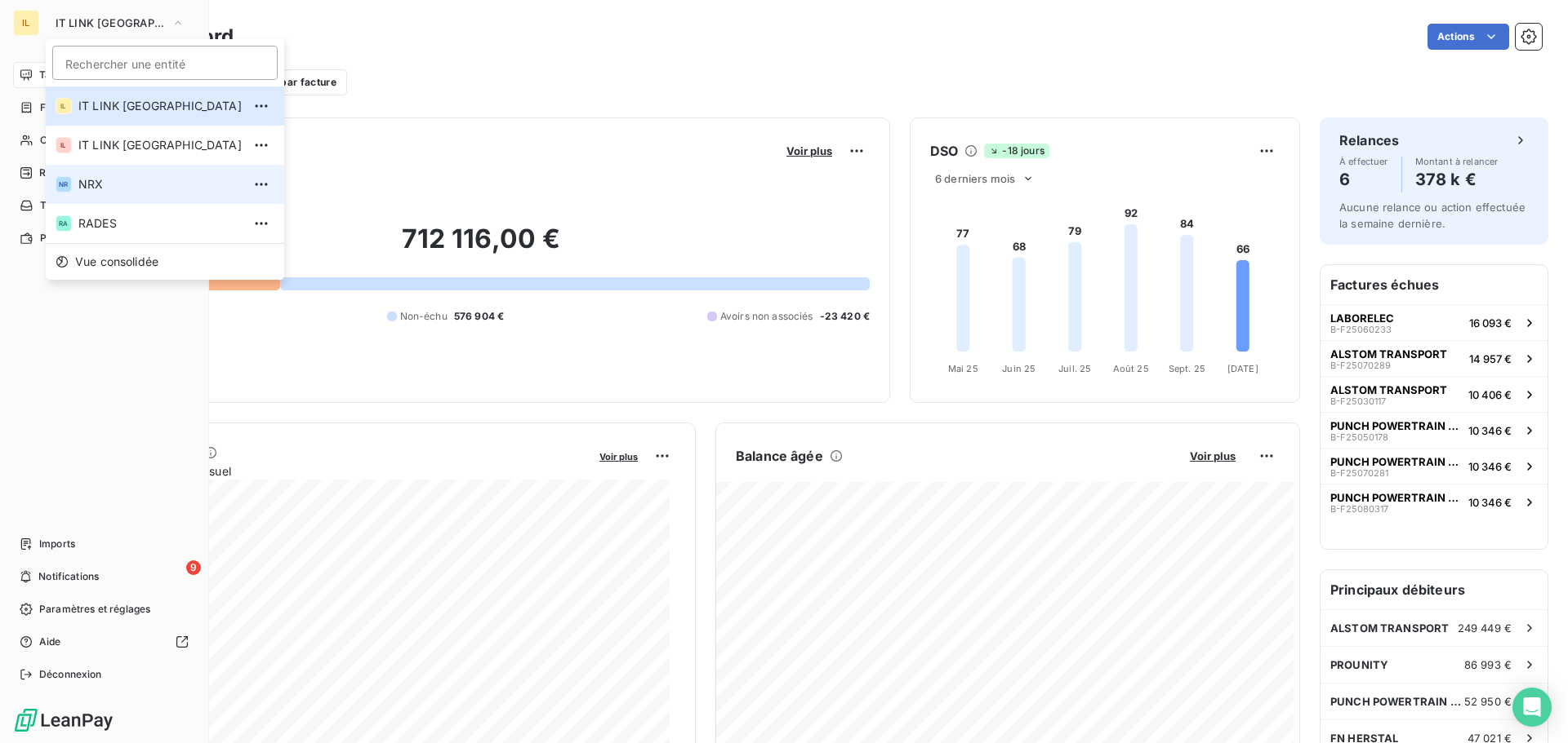
click at [105, 178] on span "NRX" at bounding box center [159, 184] width 163 height 17
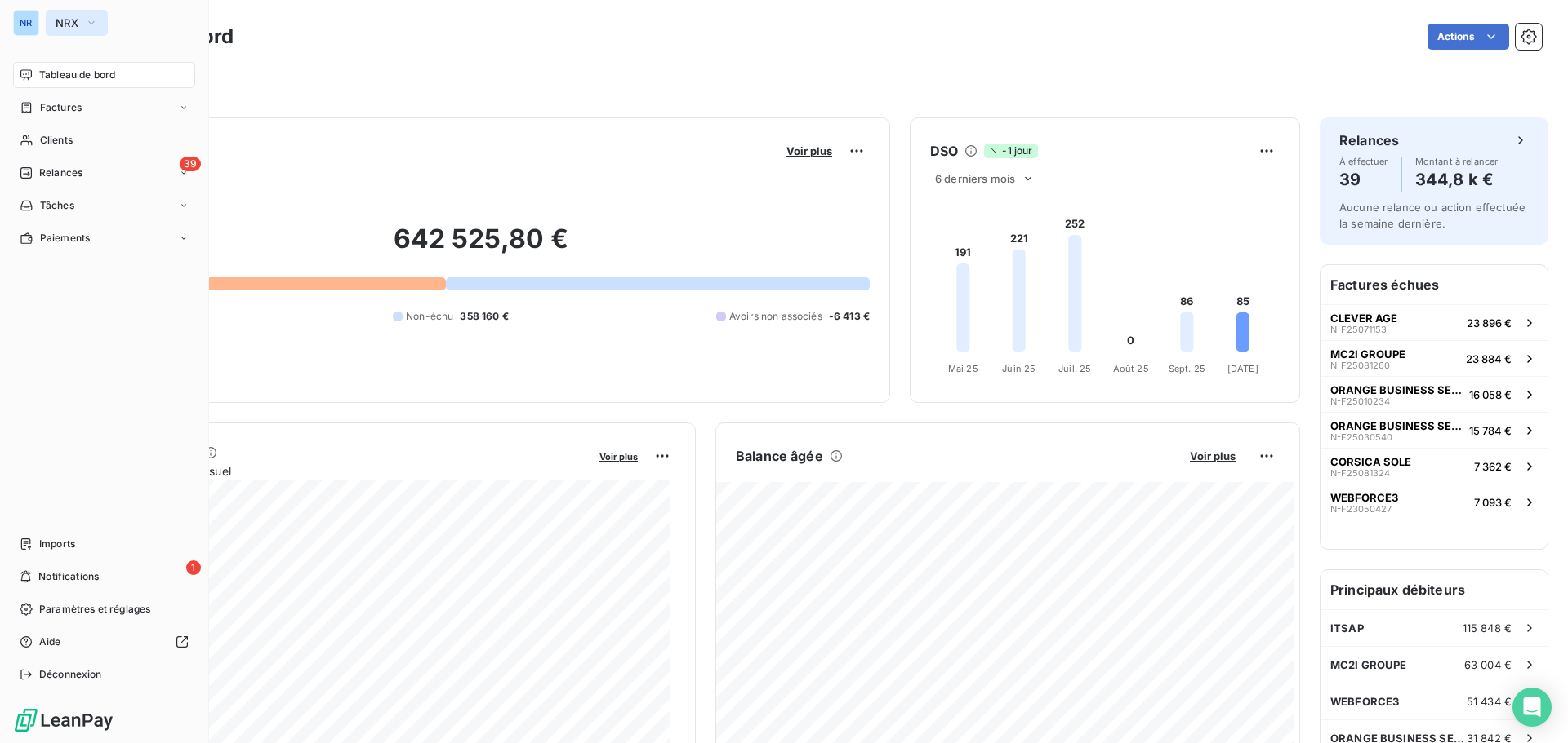
click at [95, 26] on icon "button" at bounding box center [91, 23] width 13 height 17
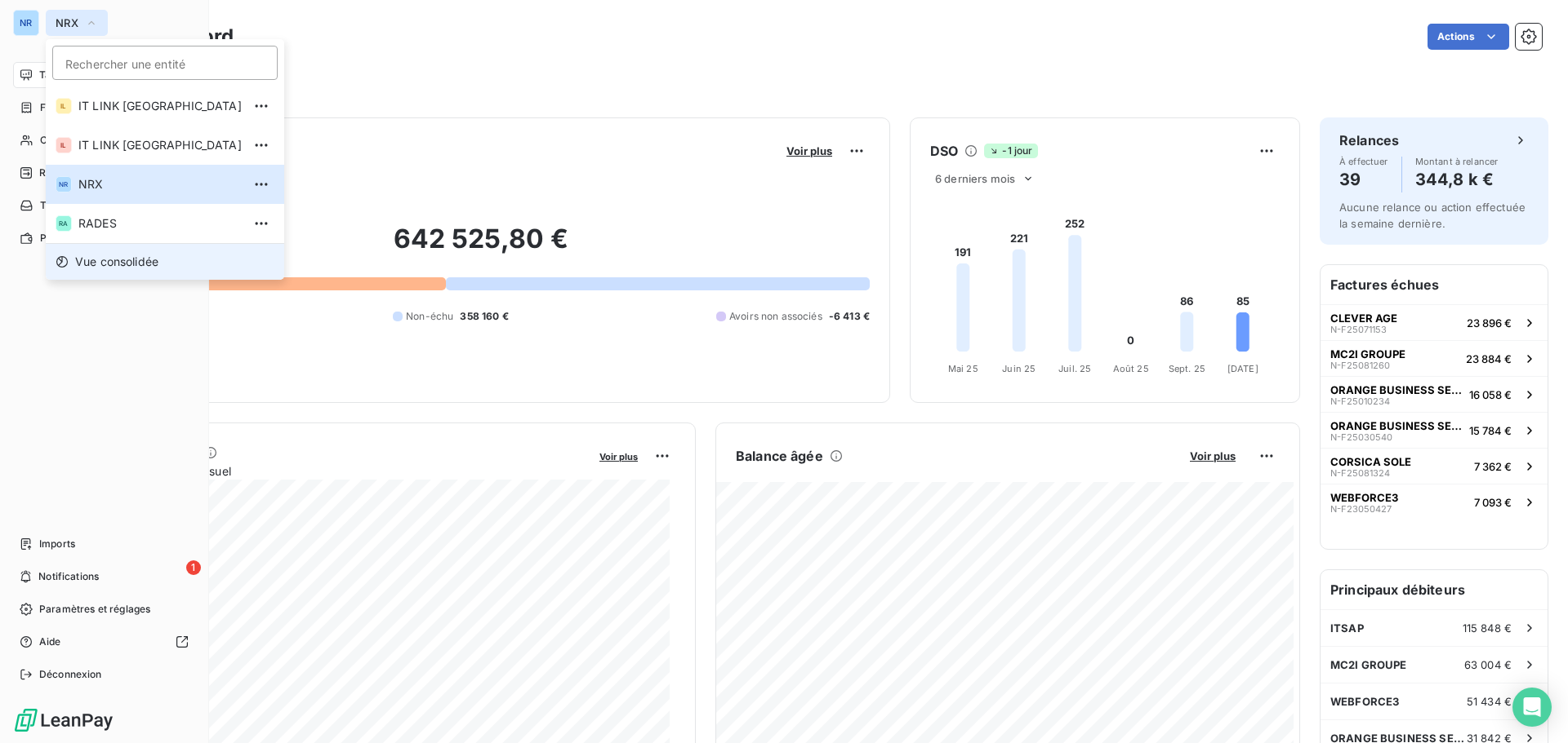
click at [130, 252] on li "Vue consolidée" at bounding box center [165, 261] width 239 height 36
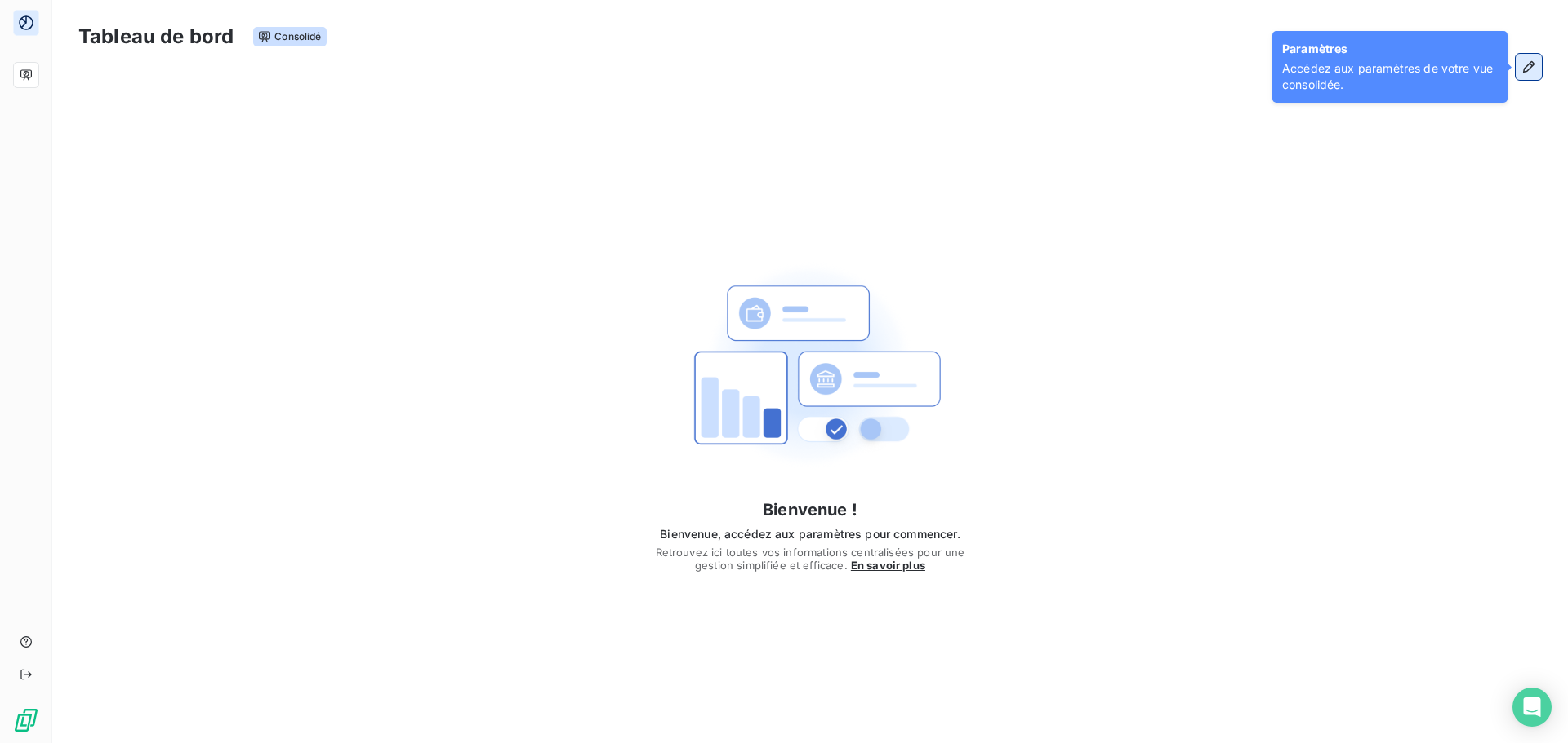
click at [1531, 69] on icon "button" at bounding box center [1529, 67] width 17 height 17
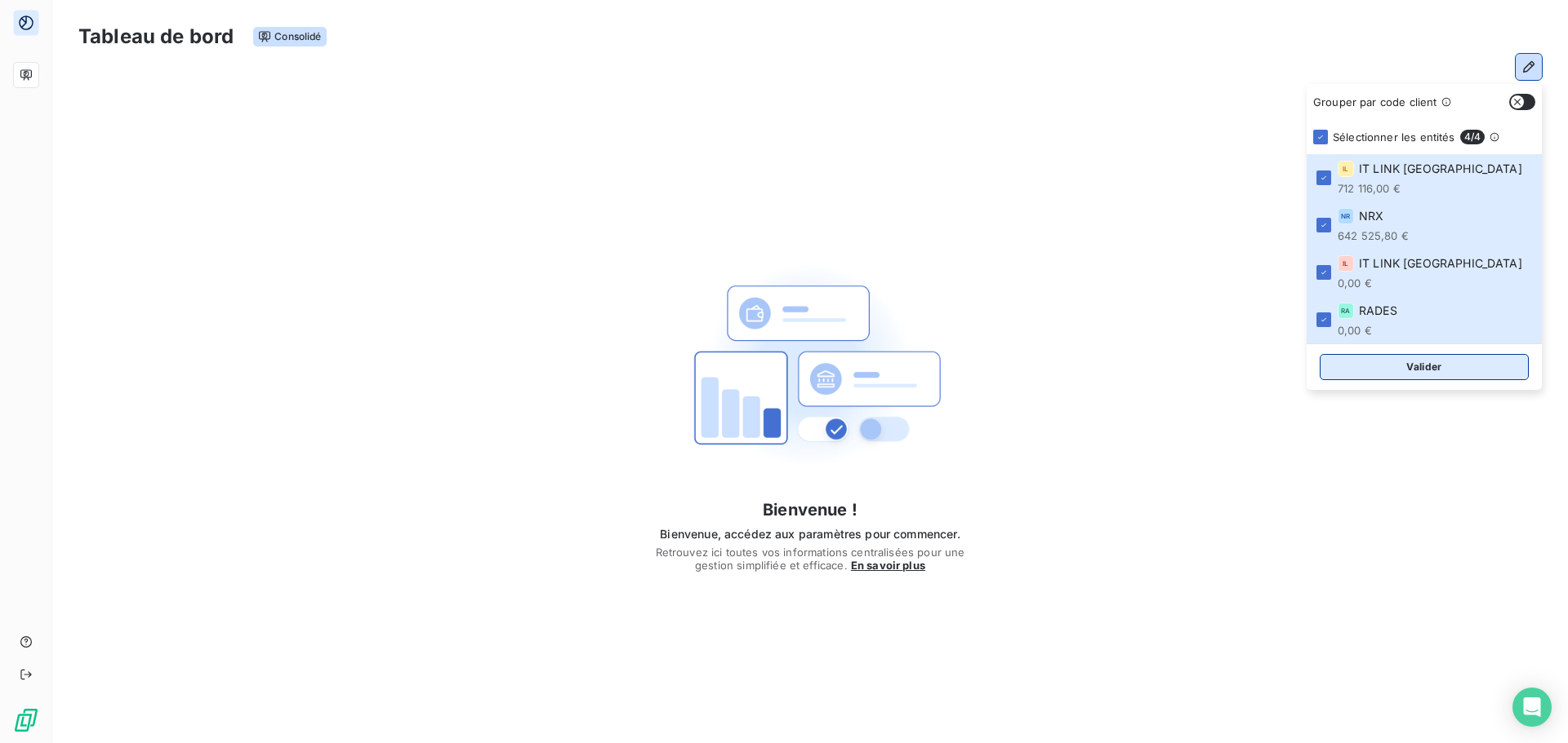
click at [1388, 372] on button "Valider" at bounding box center [1424, 367] width 209 height 26
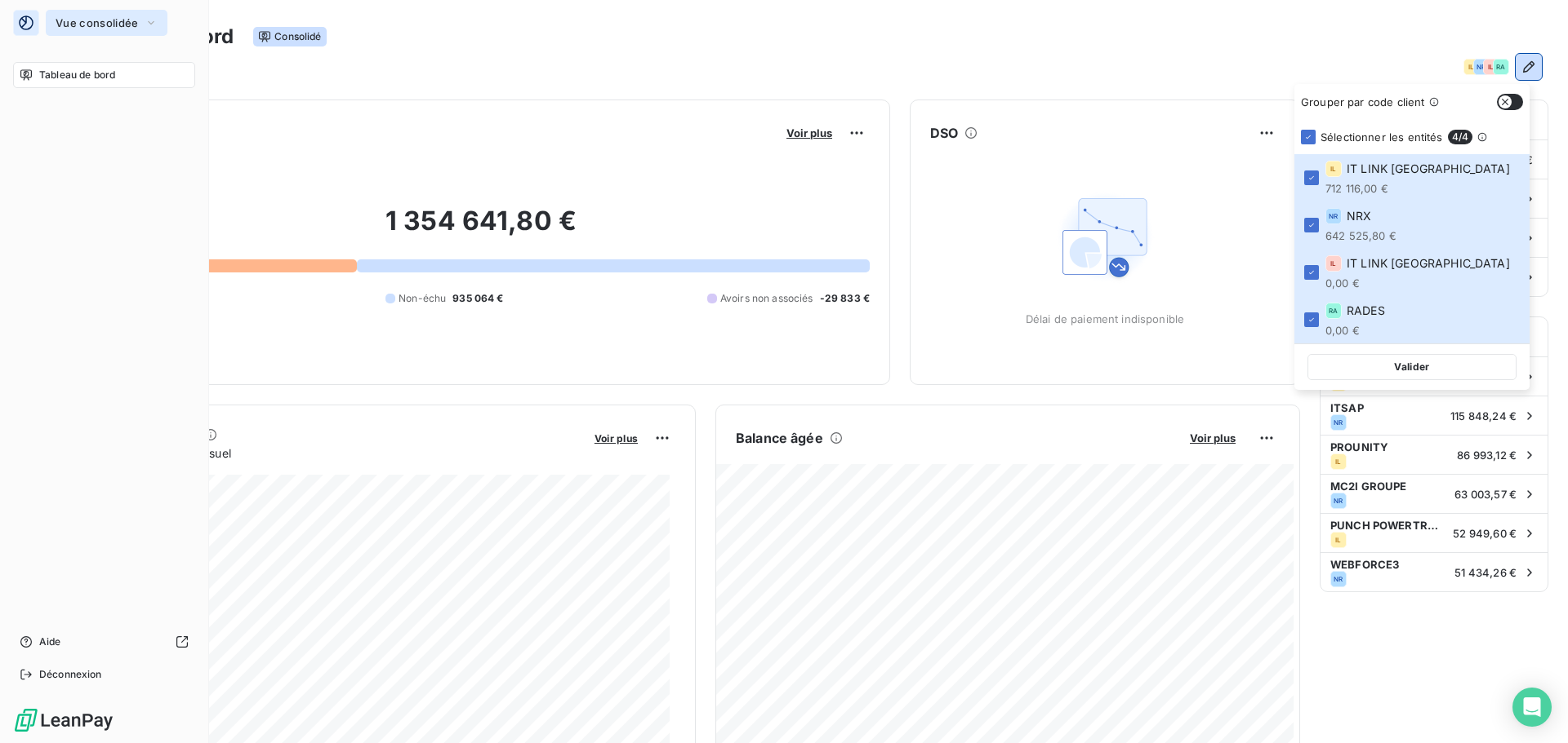
click at [94, 20] on span "Vue consolidée" at bounding box center [97, 23] width 83 height 13
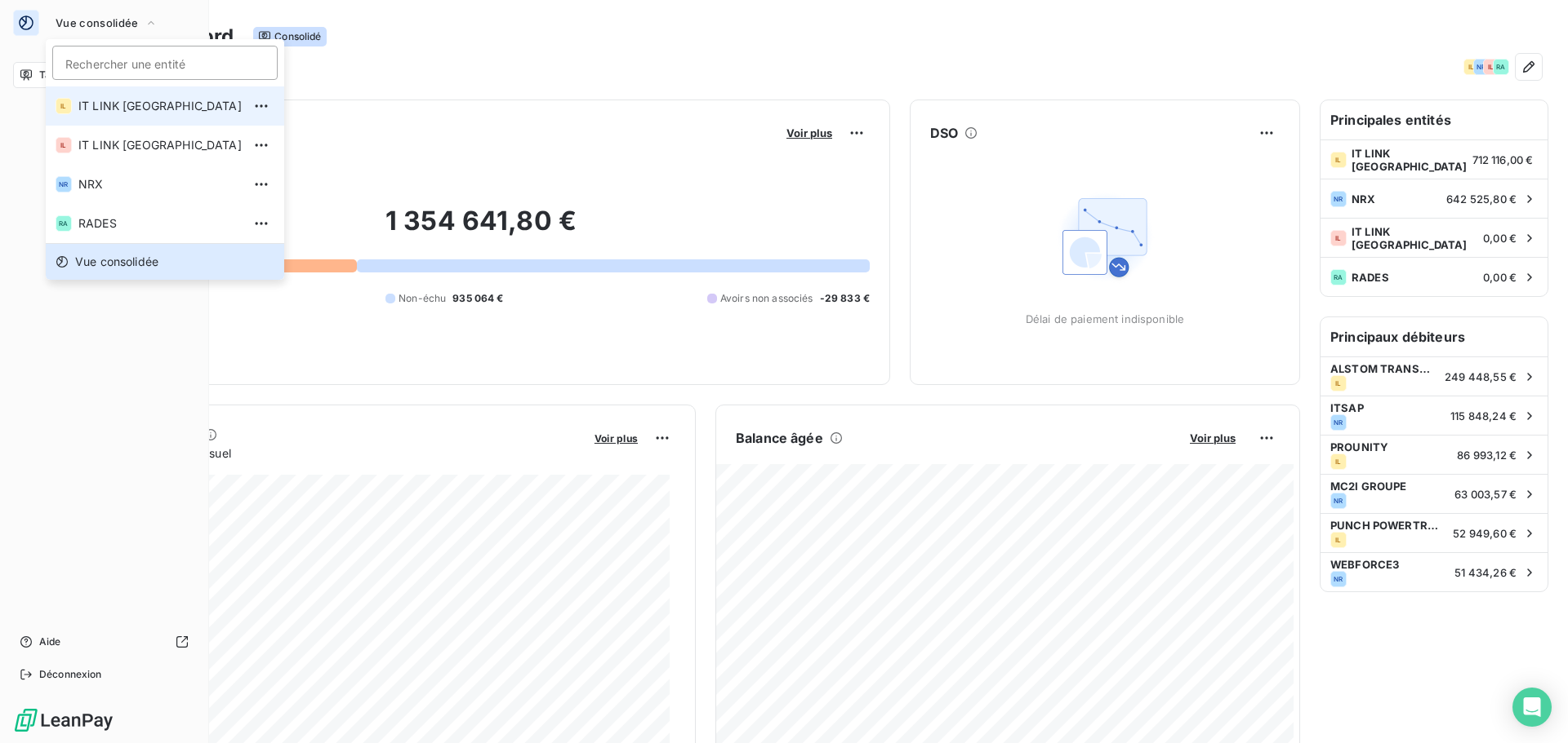
click at [122, 103] on span "IT LINK BENELUX" at bounding box center [159, 106] width 163 height 17
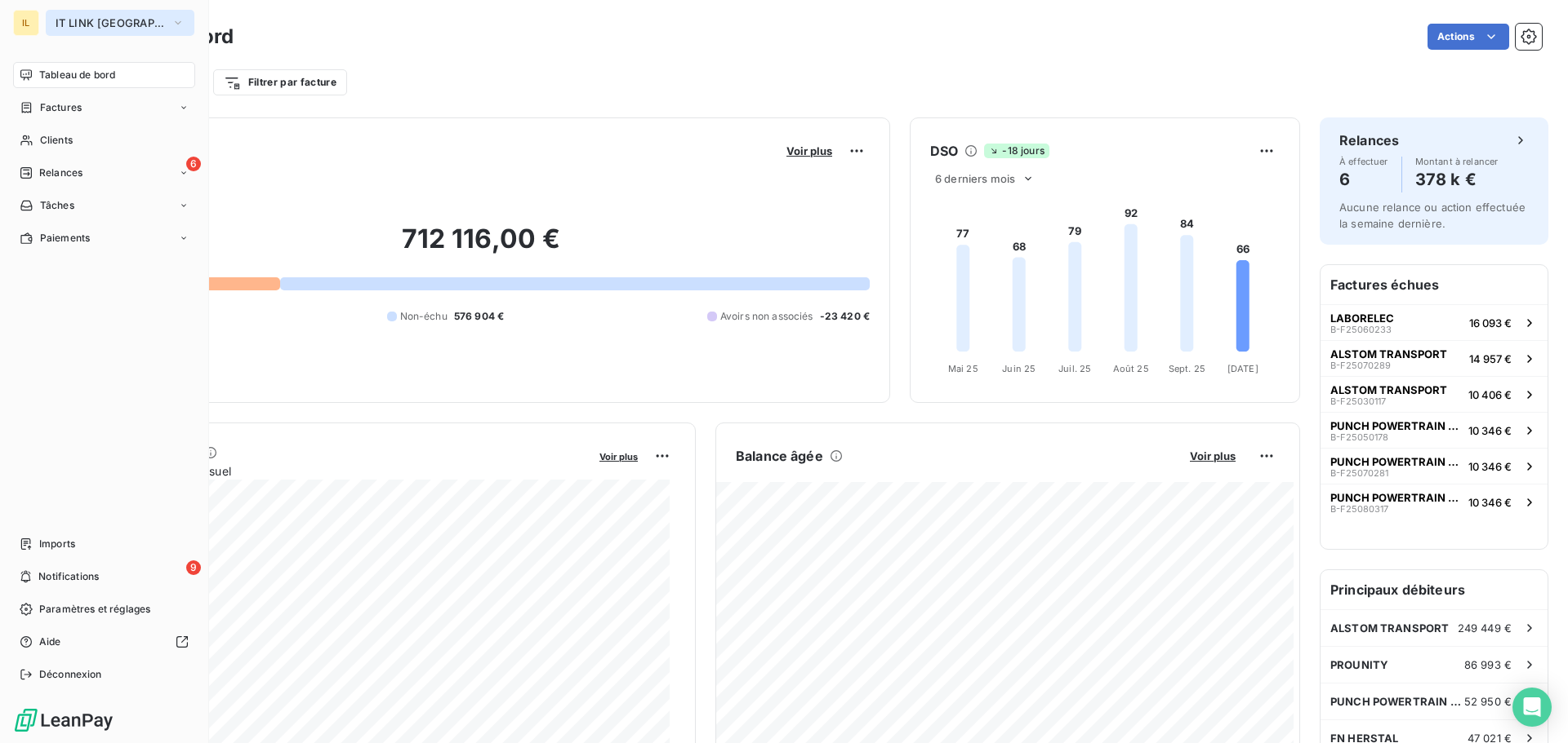
click at [123, 20] on span "IT LINK BENELUX" at bounding box center [110, 23] width 109 height 13
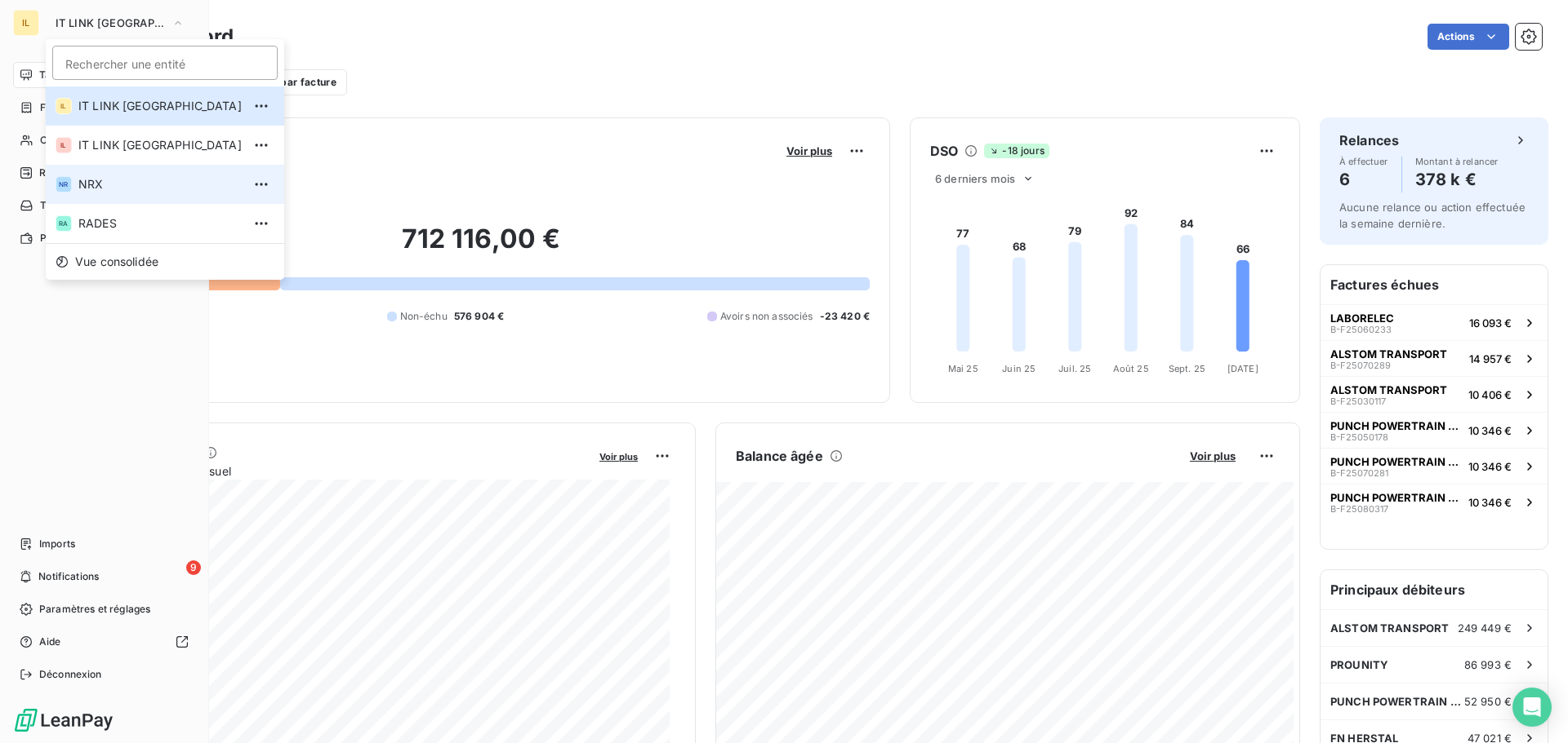
click at [109, 182] on span "NRX" at bounding box center [159, 184] width 163 height 17
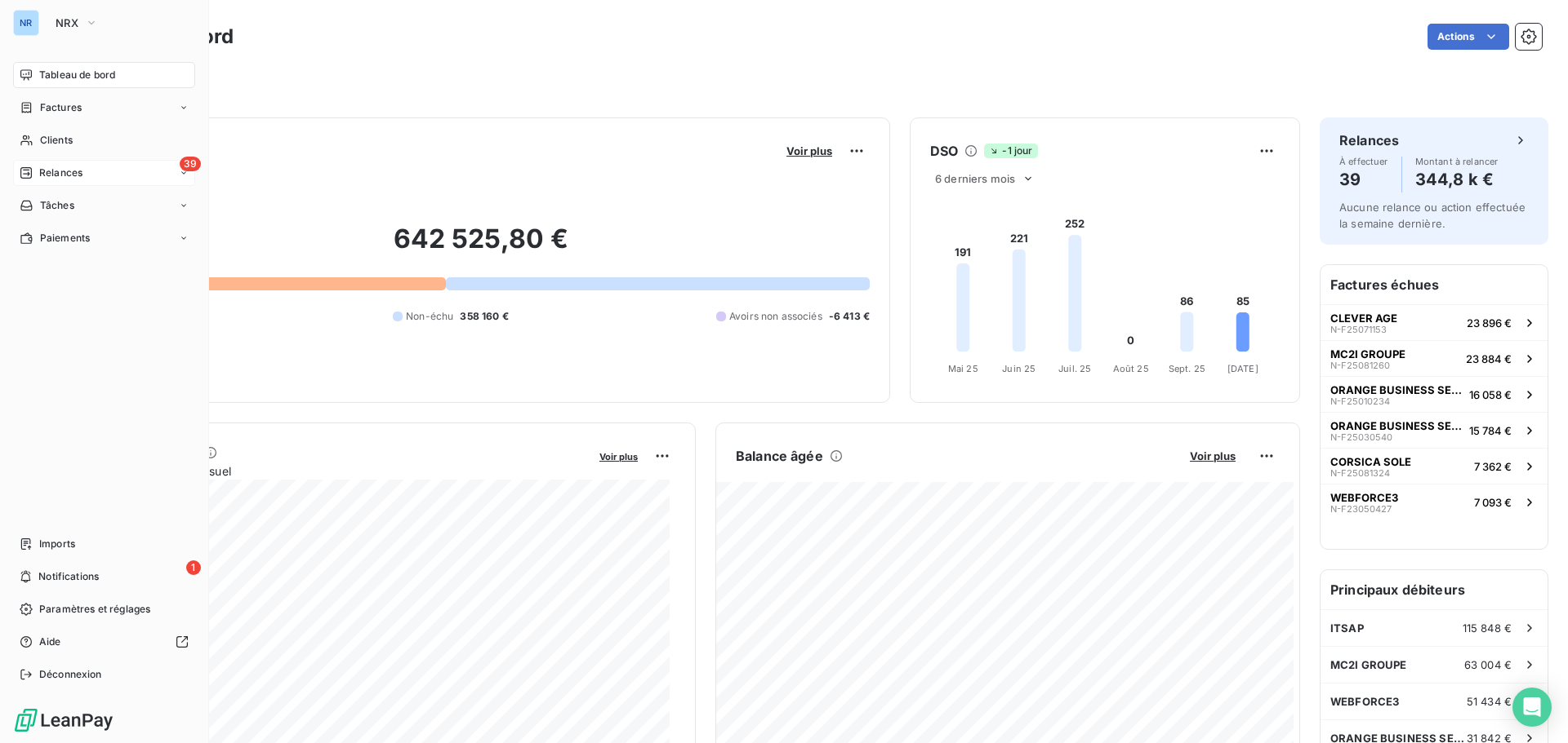
click at [102, 170] on div "39 Relances" at bounding box center [103, 173] width 182 height 26
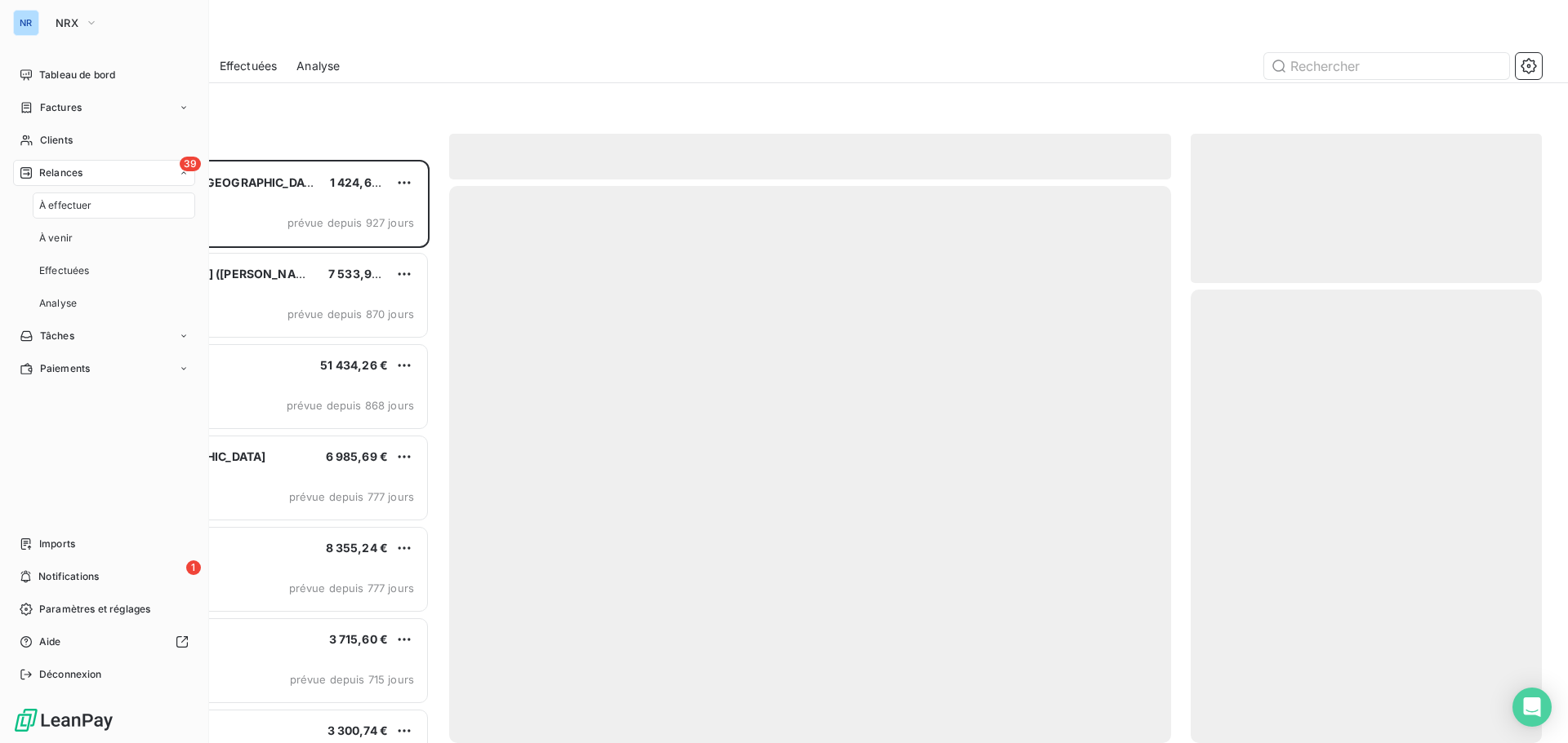
scroll to position [571, 339]
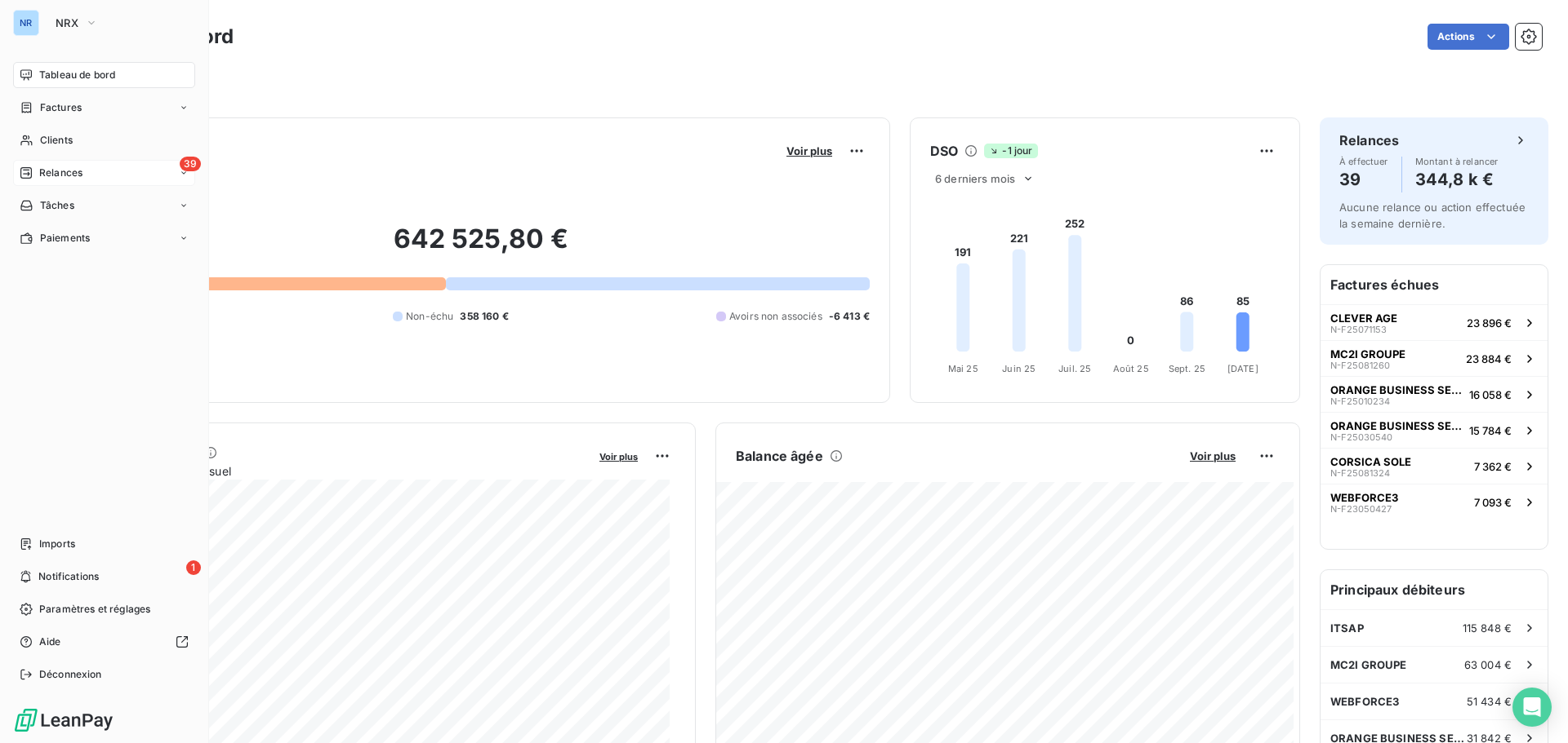
click at [71, 172] on span "Relances" at bounding box center [61, 173] width 43 height 15
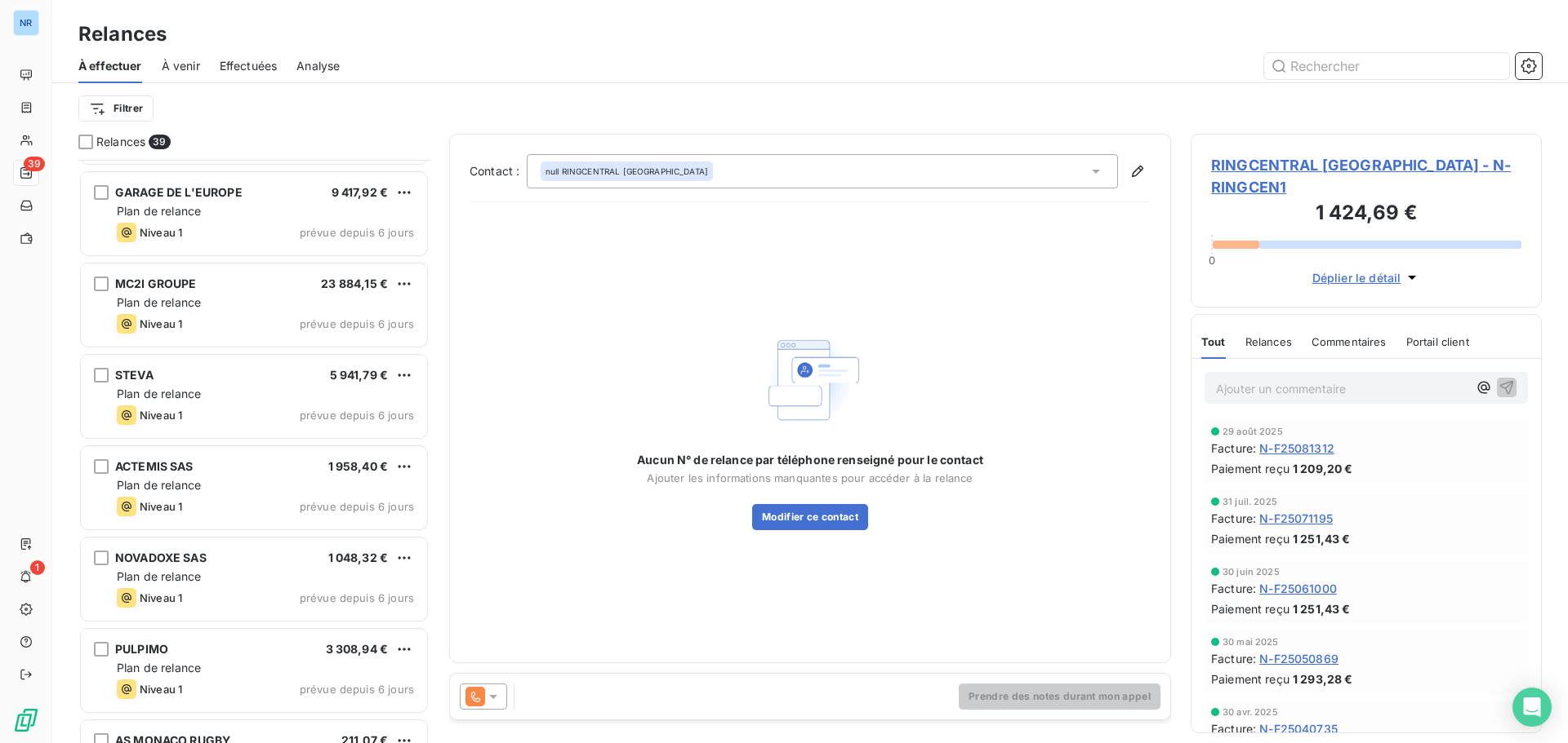
scroll to position [2981, 0]
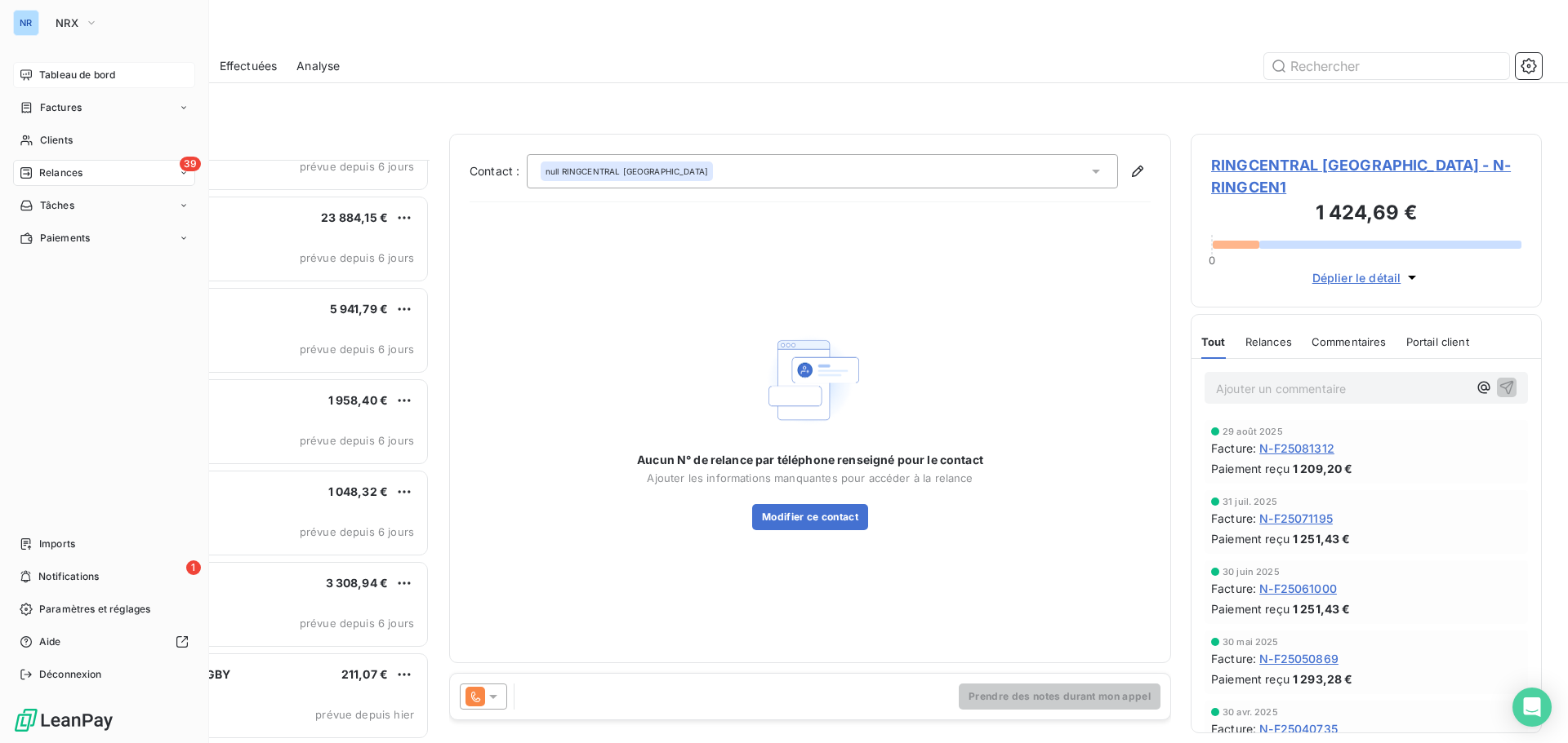
click at [42, 75] on span "Tableau de bord" at bounding box center [76, 75] width 75 height 15
